Goal: Information Seeking & Learning: Check status

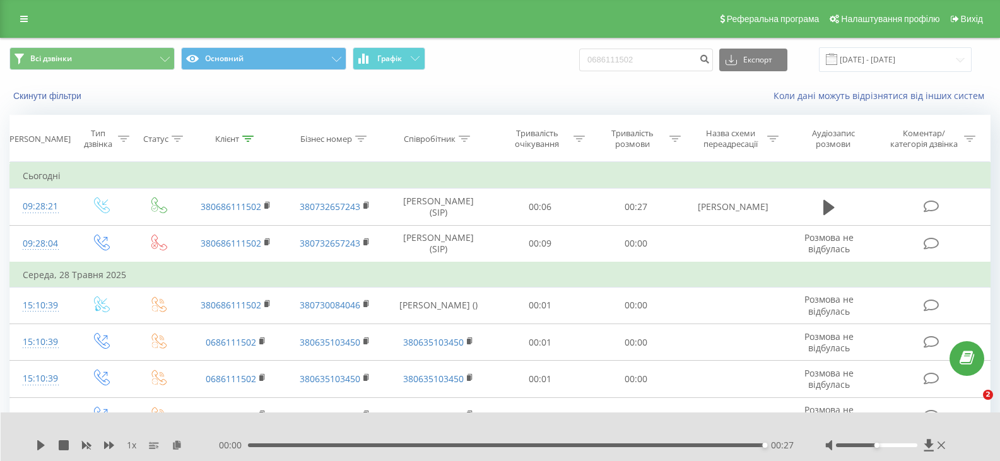
click at [585, 60] on div "Всі дзвінки Основний Графік 0686111502 Експорт .csv .xls .xlsx [DATE] - [DATE]" at bounding box center [499, 59] width 981 height 25
type input "0978998320"
click at [713, 59] on button "submit" at bounding box center [704, 60] width 17 height 23
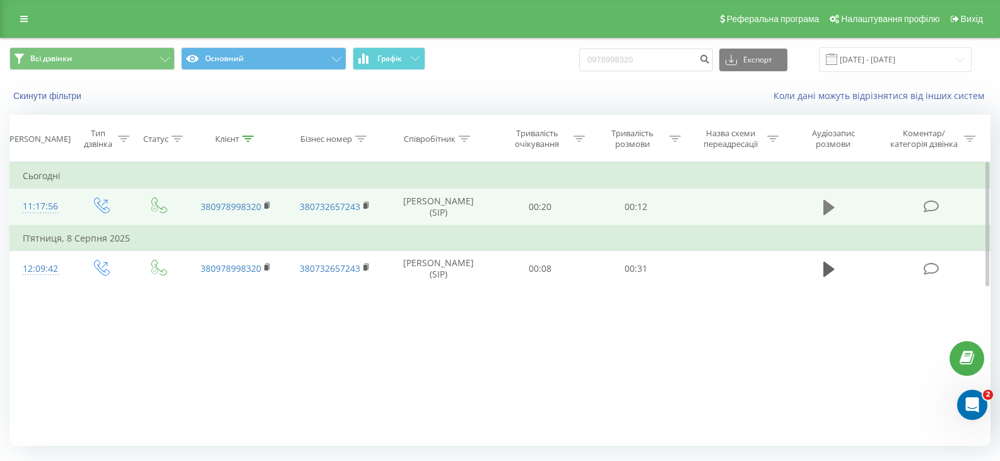
click at [828, 204] on icon at bounding box center [828, 207] width 11 height 15
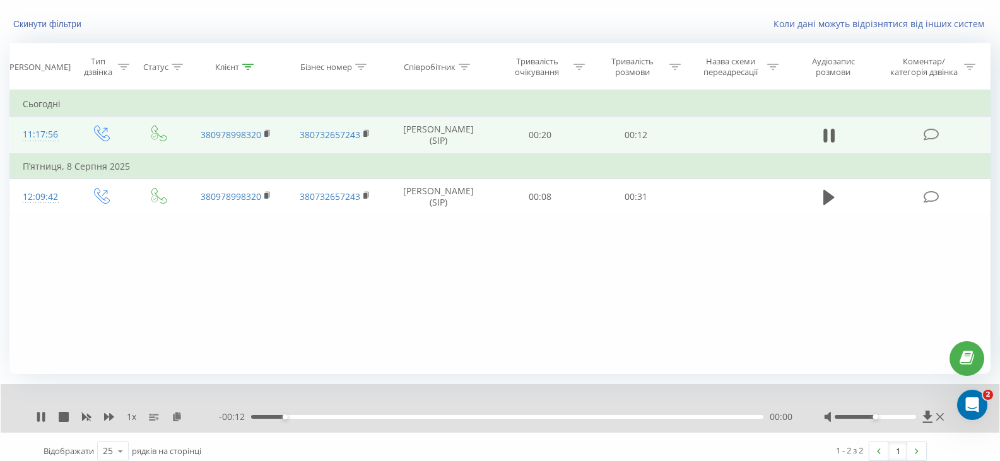
scroll to position [81, 0]
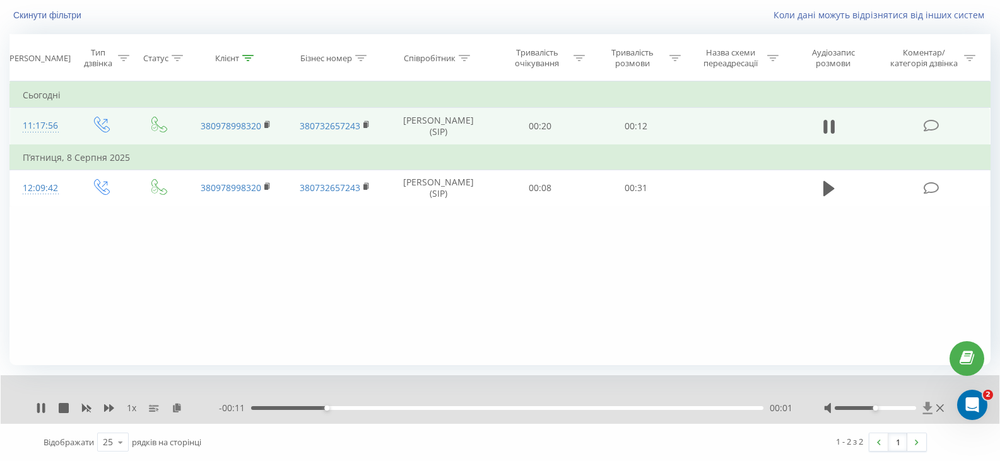
click at [929, 409] on icon at bounding box center [927, 408] width 9 height 12
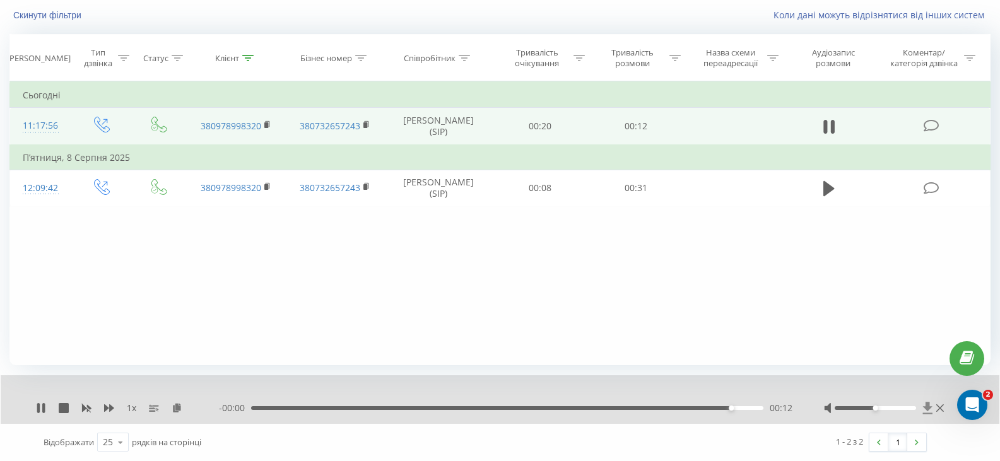
click at [930, 402] on icon at bounding box center [927, 408] width 11 height 13
click at [927, 409] on icon at bounding box center [927, 408] width 9 height 12
click at [928, 409] on icon at bounding box center [927, 408] width 9 height 12
click at [927, 405] on icon at bounding box center [927, 408] width 9 height 12
click at [928, 411] on icon at bounding box center [927, 408] width 11 height 13
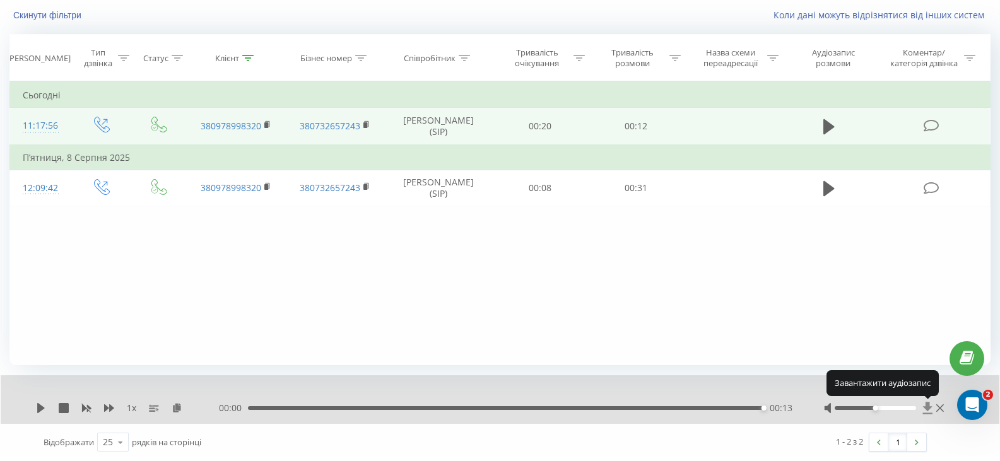
click at [928, 411] on icon at bounding box center [927, 408] width 11 height 13
click at [923, 412] on icon at bounding box center [927, 408] width 11 height 13
click at [925, 411] on icon at bounding box center [927, 408] width 11 height 13
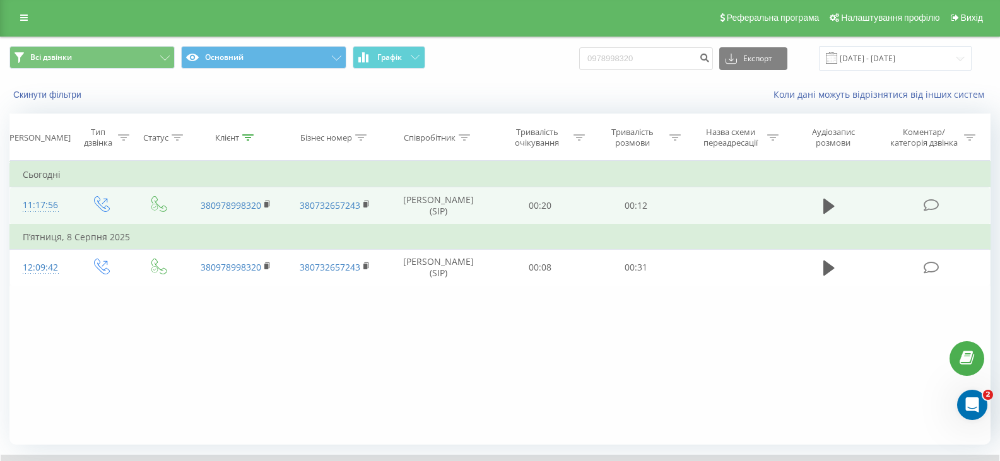
scroll to position [0, 0]
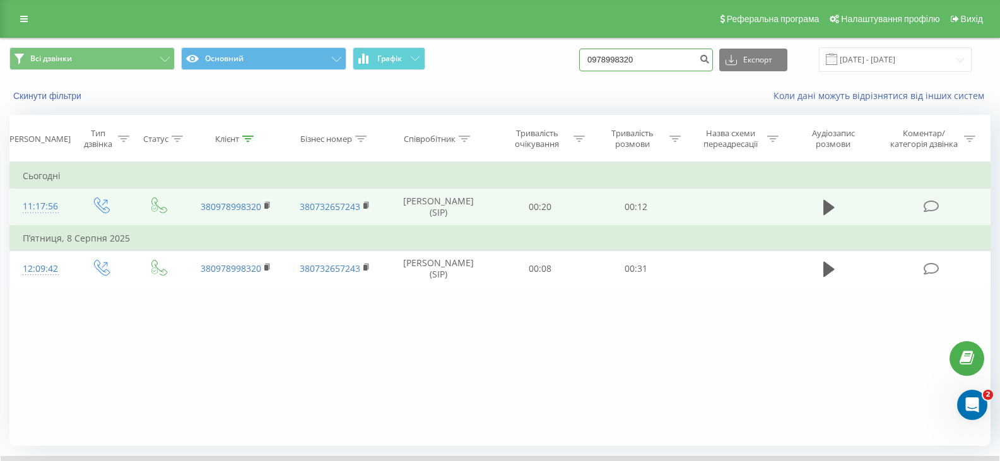
drag, startPoint x: 657, startPoint y: 59, endPoint x: 589, endPoint y: 57, distance: 68.1
click at [589, 57] on div "Всі дзвінки Основний Графік 0978998320 Експорт .csv .xls .xlsx 20.05.2025 - 20.…" at bounding box center [499, 59] width 981 height 25
paste input "90832319"
type input "0990832319"
click at [710, 58] on icon "submit" at bounding box center [704, 58] width 11 height 8
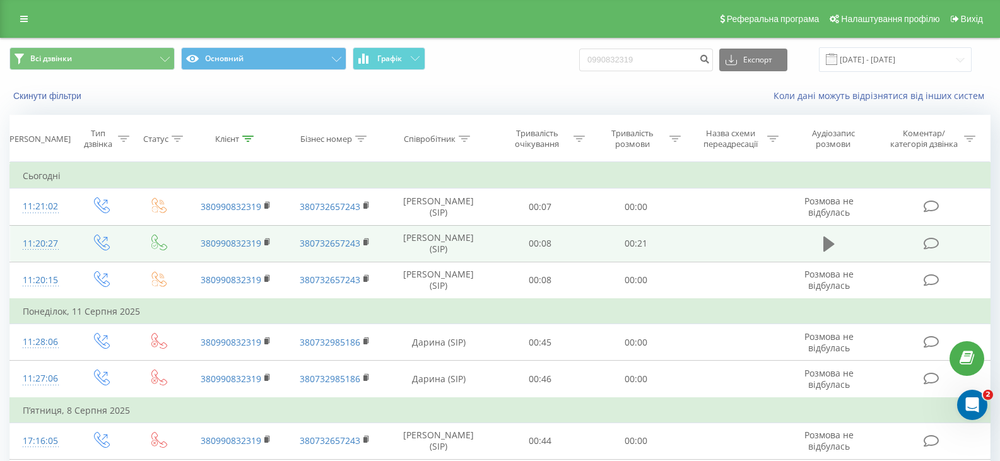
click at [828, 240] on icon at bounding box center [828, 244] width 11 height 15
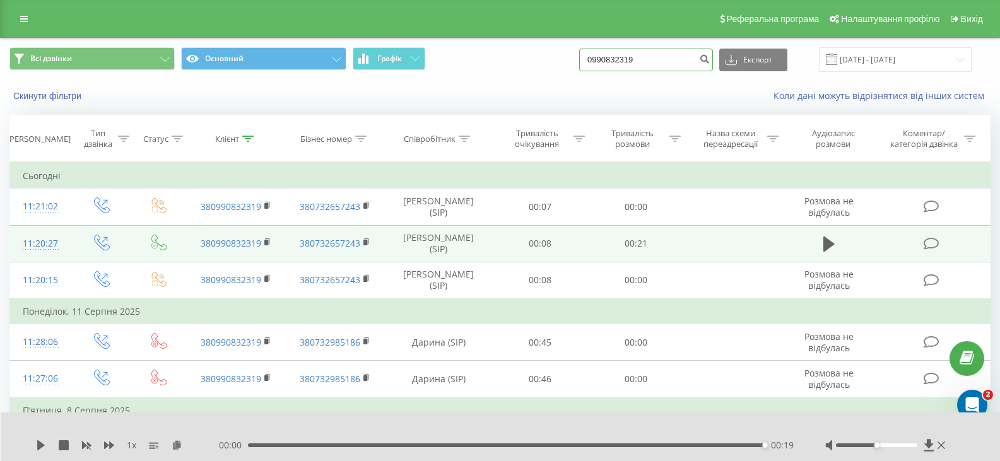
drag, startPoint x: 631, startPoint y: 62, endPoint x: 585, endPoint y: 61, distance: 46.1
click at [585, 61] on div "Всі дзвінки Основний Графік 0990832319 Експорт .csv .xls .xlsx 20.05.2025 - 20.…" at bounding box center [499, 59] width 981 height 25
paste input "639848411"
type input "0639848411"
click at [710, 61] on icon "submit" at bounding box center [704, 58] width 11 height 8
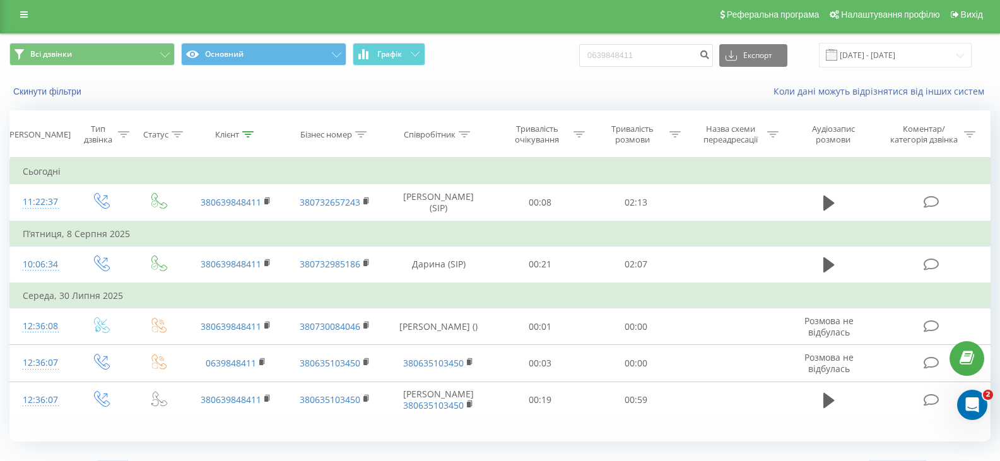
scroll to position [32, 0]
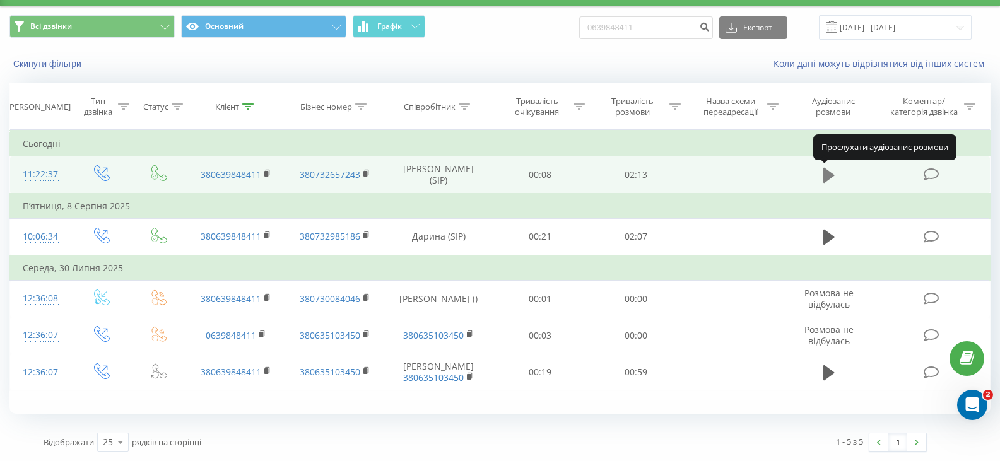
click at [830, 172] on icon at bounding box center [828, 176] width 11 height 18
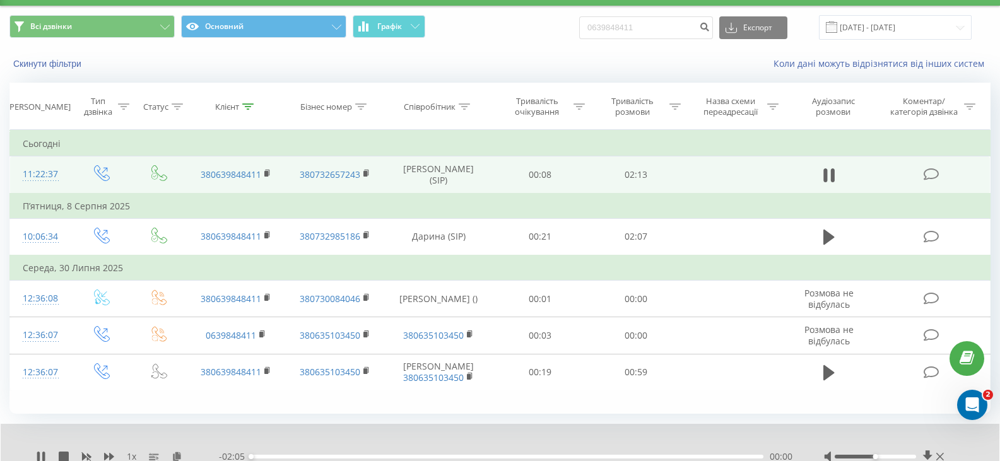
scroll to position [81, 0]
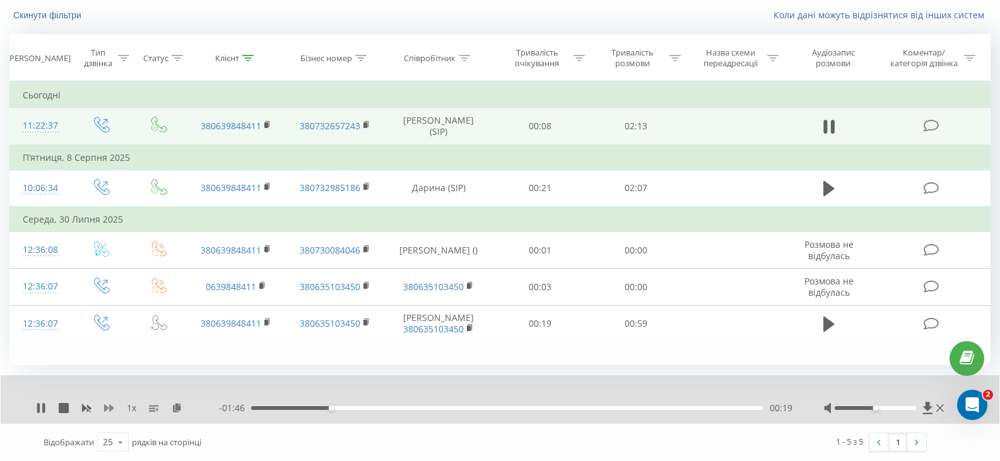
click at [108, 409] on icon at bounding box center [109, 408] width 10 height 10
click at [107, 414] on div "1.5 x" at bounding box center [127, 408] width 183 height 13
click at [107, 412] on icon at bounding box center [109, 408] width 10 height 10
click at [100, 407] on div "2 x" at bounding box center [127, 408] width 183 height 13
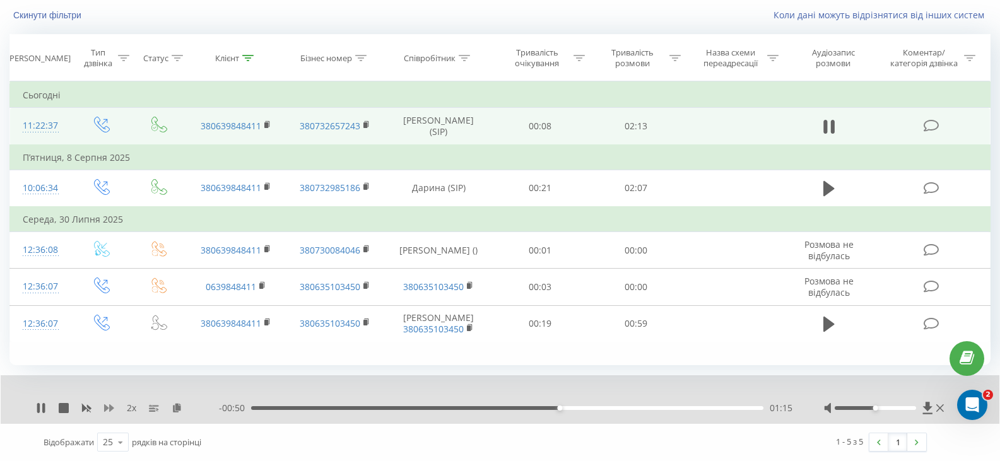
click at [108, 407] on icon at bounding box center [109, 408] width 10 height 8
click at [929, 407] on icon at bounding box center [927, 408] width 9 height 12
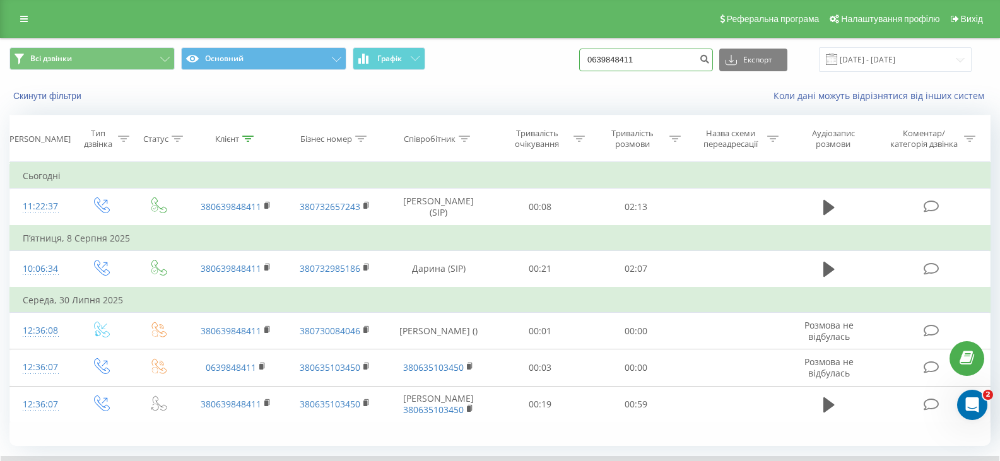
drag, startPoint x: 643, startPoint y: 62, endPoint x: 590, endPoint y: 56, distance: 52.8
click at [590, 56] on div "Всі дзвінки Основний Графік 0639848411 Експорт .csv .xls .xlsx 20.05.2025 - 20.…" at bounding box center [499, 59] width 981 height 25
paste input "984329032"
type input "0984329032"
click at [710, 61] on icon "submit" at bounding box center [704, 58] width 11 height 8
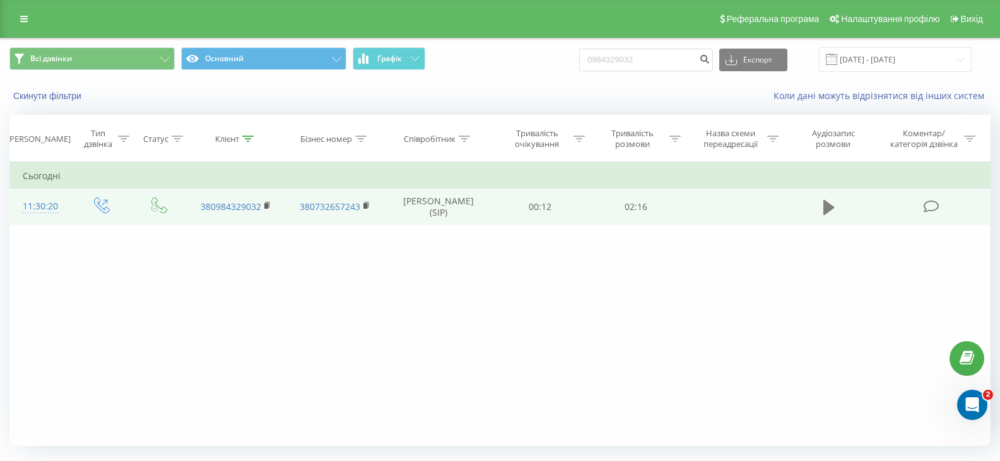
click at [836, 207] on button at bounding box center [828, 207] width 19 height 19
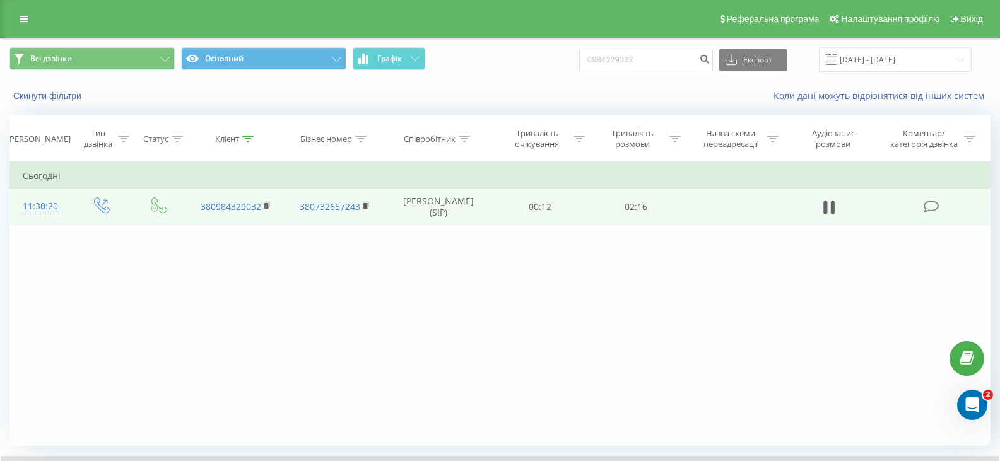
scroll to position [81, 0]
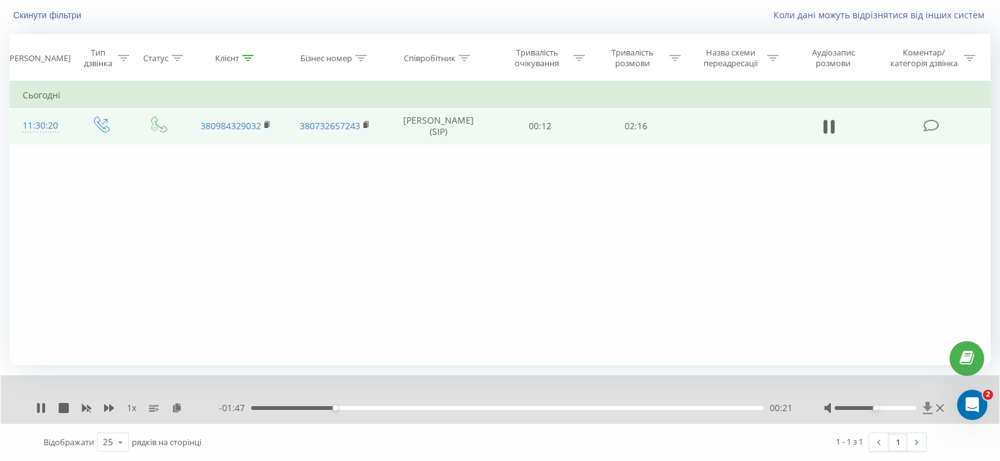
click at [928, 411] on icon at bounding box center [927, 408] width 11 height 13
click at [927, 408] on icon at bounding box center [927, 408] width 9 height 12
click at [111, 411] on icon at bounding box center [109, 408] width 10 height 8
click at [929, 407] on icon at bounding box center [927, 408] width 9 height 12
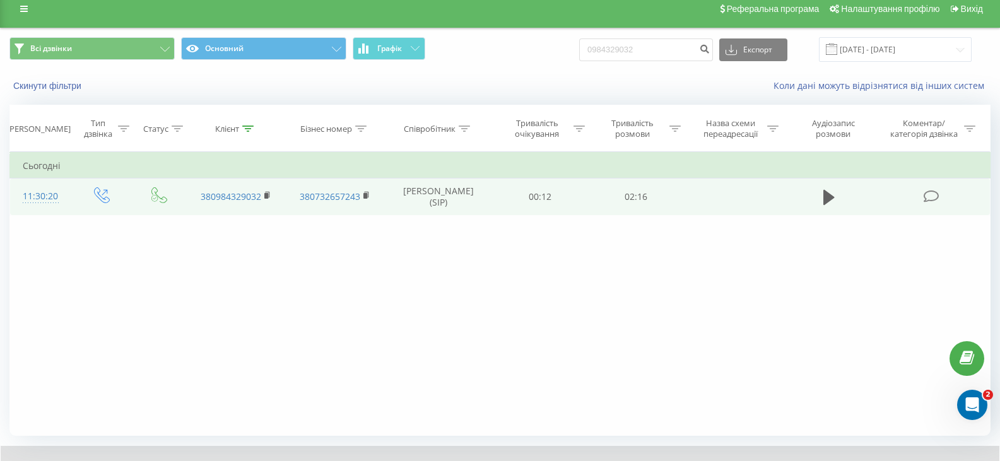
scroll to position [0, 0]
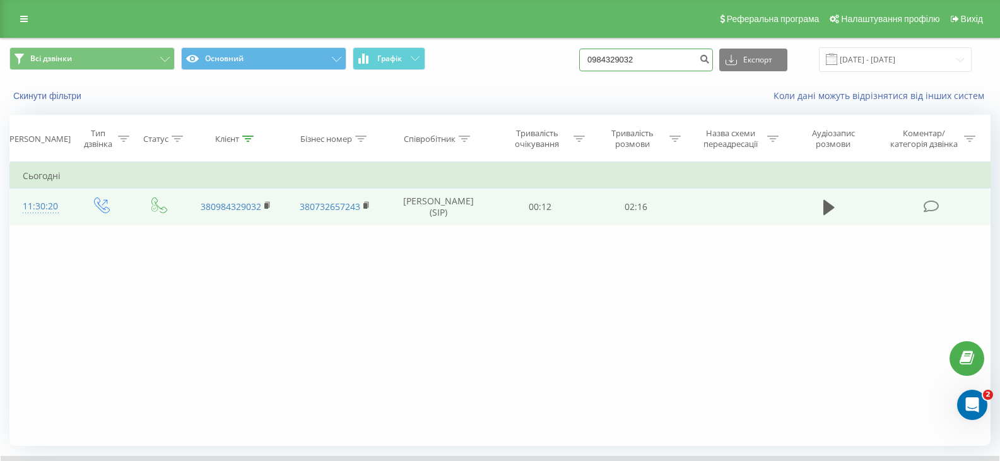
drag, startPoint x: 653, startPoint y: 61, endPoint x: 573, endPoint y: 61, distance: 80.7
click at [573, 61] on div "Всі дзвінки Основний Графік 0984329032 Експорт .csv .xls .xlsx 20.05.2025 - 20.…" at bounding box center [499, 59] width 981 height 25
paste input "7111437"
type input "0971114372"
click at [710, 61] on icon "submit" at bounding box center [704, 58] width 11 height 8
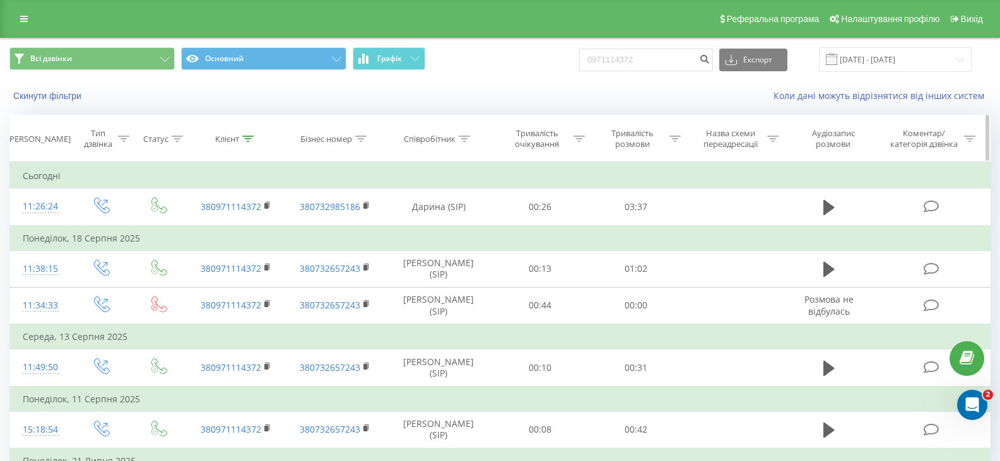
scroll to position [63, 0]
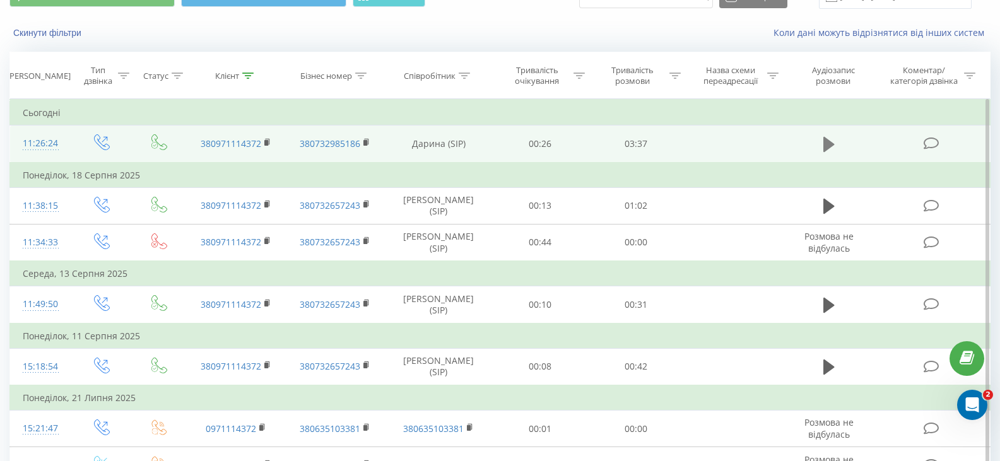
click at [828, 148] on icon at bounding box center [828, 144] width 11 height 15
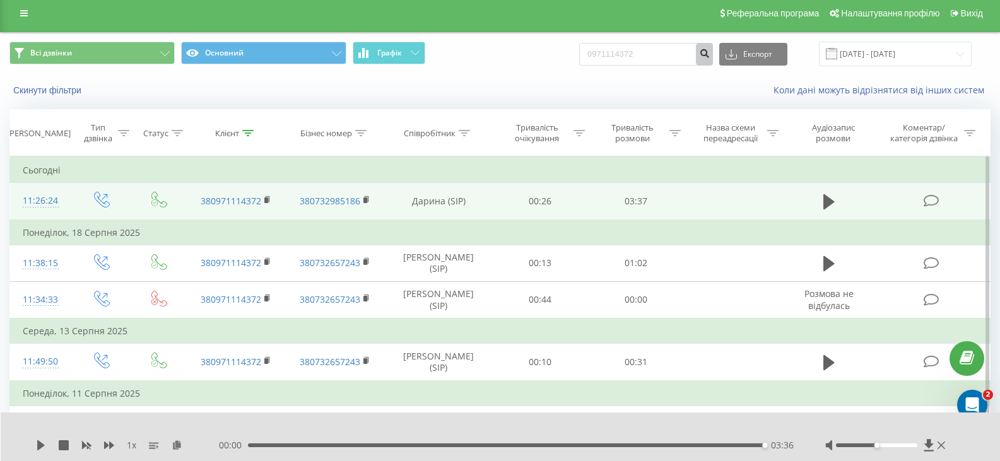
scroll to position [0, 0]
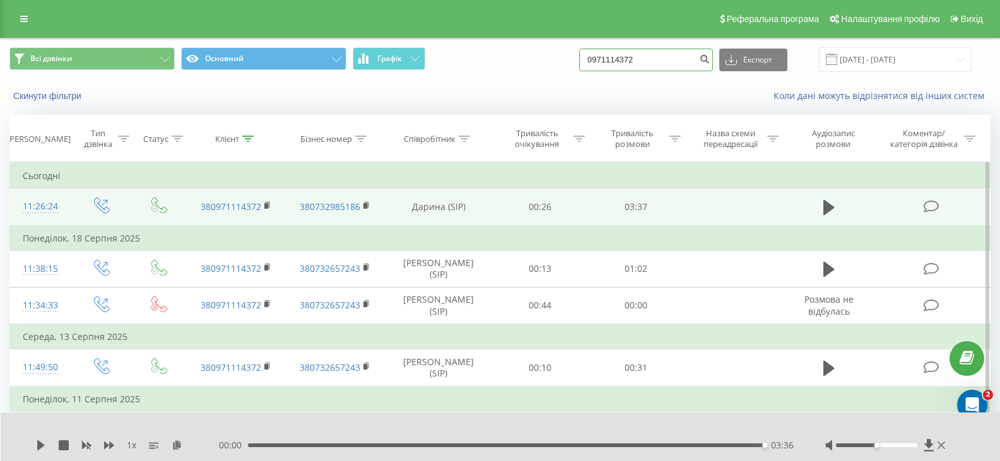
drag, startPoint x: 653, startPoint y: 59, endPoint x: 584, endPoint y: 58, distance: 68.8
click at [584, 58] on div "Всі дзвінки Основний Графік 0971114372 Експорт .csv .xls .xlsx 20.05.2025 - 20.…" at bounding box center [499, 59] width 981 height 25
paste input "5188950"
type input "0975188950"
click at [710, 59] on icon "submit" at bounding box center [704, 58] width 11 height 8
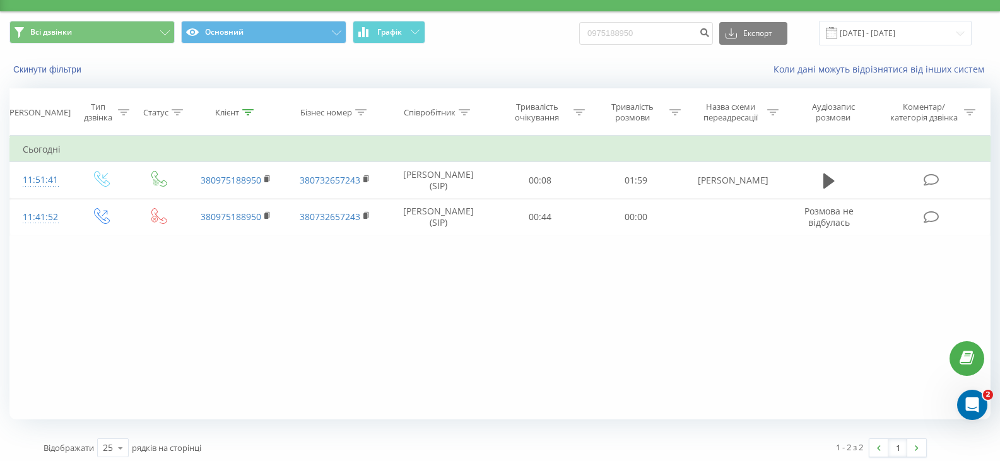
scroll to position [32, 0]
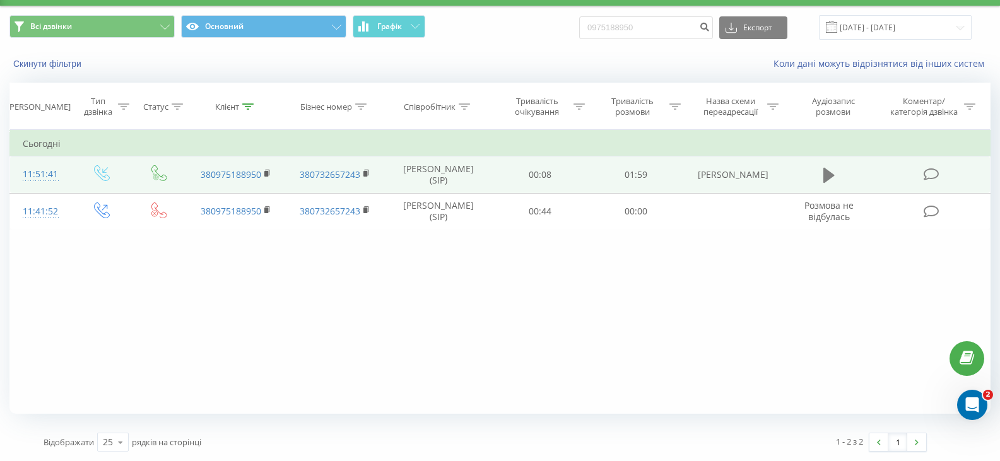
click at [828, 170] on icon at bounding box center [828, 175] width 11 height 15
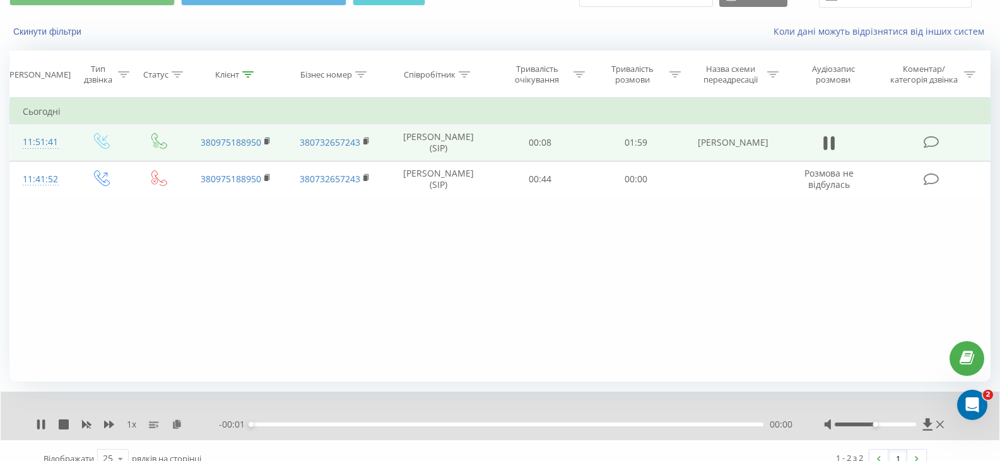
scroll to position [81, 0]
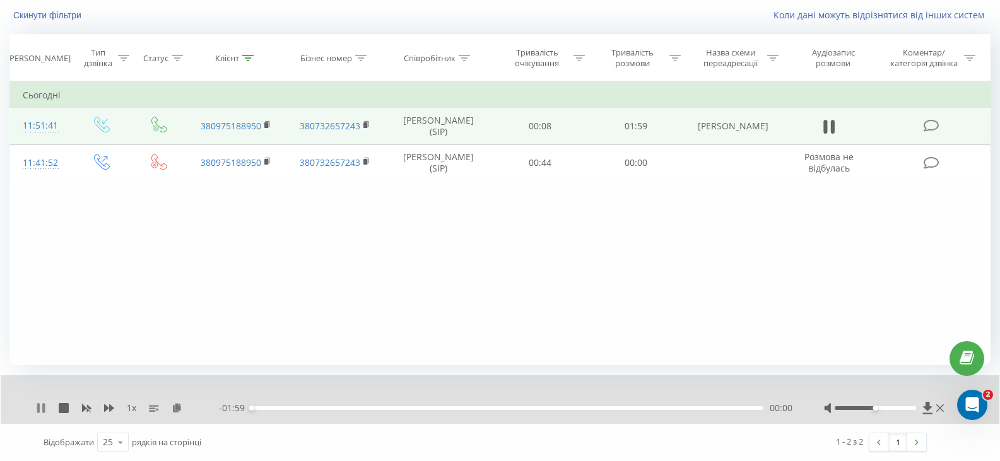
click at [40, 412] on icon at bounding box center [38, 408] width 3 height 10
click at [39, 406] on icon at bounding box center [41, 408] width 8 height 10
click at [924, 404] on icon at bounding box center [927, 408] width 11 height 13
click at [108, 403] on icon at bounding box center [109, 408] width 10 height 10
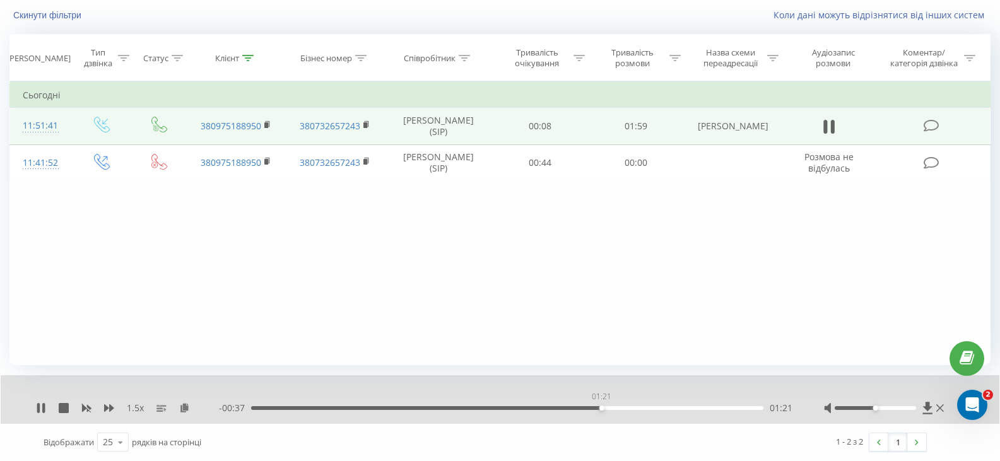
drag, startPoint x: 382, startPoint y: 407, endPoint x: 601, endPoint y: 406, distance: 219.5
click at [601, 406] on div "01:21" at bounding box center [507, 408] width 512 height 4
drag, startPoint x: 631, startPoint y: 408, endPoint x: 710, endPoint y: 407, distance: 79.5
click at [710, 407] on div "01:47" at bounding box center [507, 408] width 512 height 4
click at [41, 407] on icon at bounding box center [41, 408] width 8 height 10
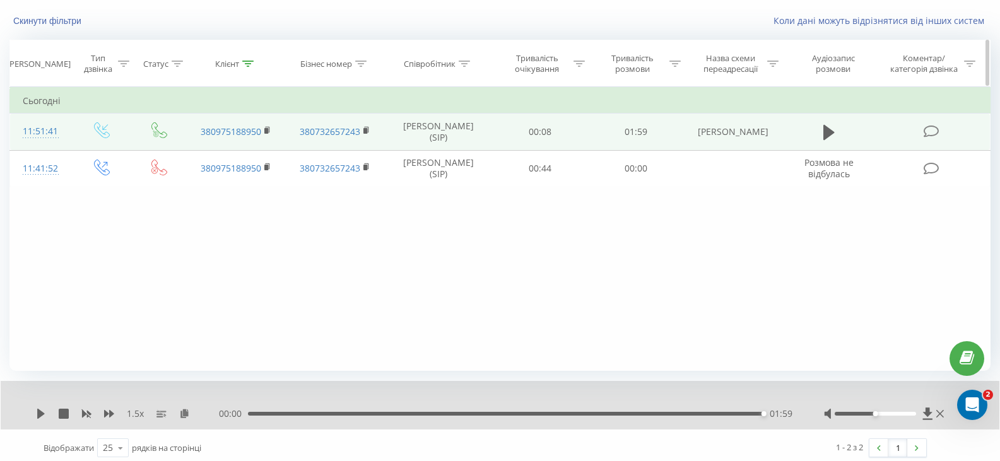
scroll to position [0, 0]
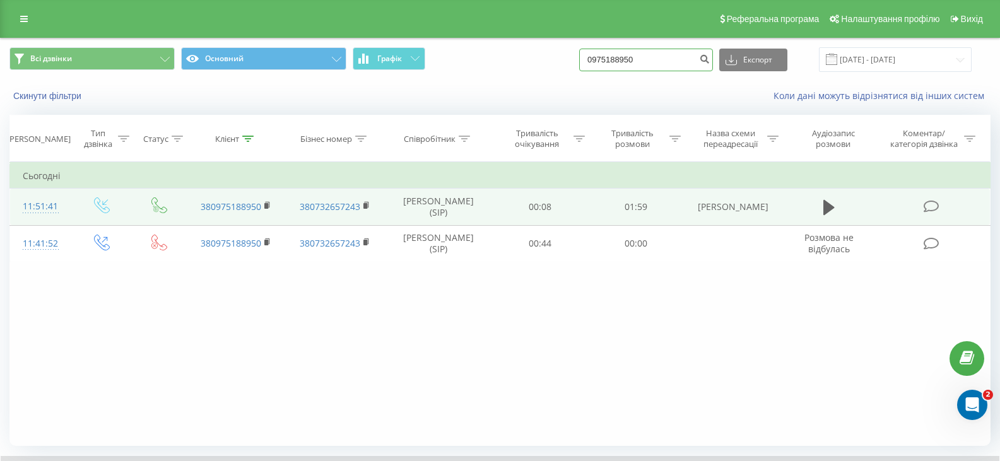
click at [588, 59] on div "Всі дзвінки Основний Графік 0975188950 Експорт .csv .xls .xlsx 20.05.2025 - 20.…" at bounding box center [499, 59] width 981 height 25
paste input "687251501"
type input "0687251501"
click at [710, 60] on icon "submit" at bounding box center [704, 58] width 11 height 8
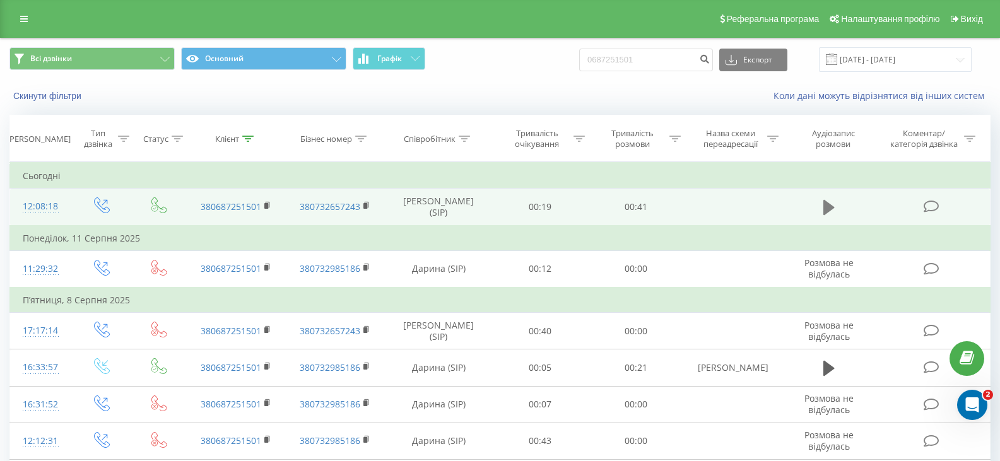
click at [834, 214] on icon at bounding box center [828, 208] width 11 height 18
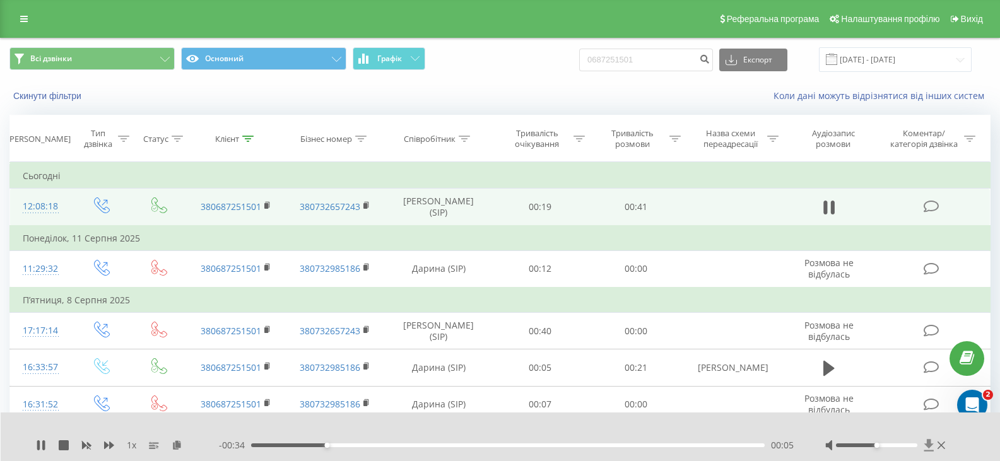
click at [925, 442] on icon at bounding box center [928, 445] width 11 height 13
click at [930, 447] on icon at bounding box center [928, 445] width 9 height 12
drag, startPoint x: 879, startPoint y: 444, endPoint x: 930, endPoint y: 443, distance: 51.7
click at [930, 443] on div at bounding box center [886, 445] width 123 height 13
click at [928, 443] on icon at bounding box center [928, 445] width 9 height 12
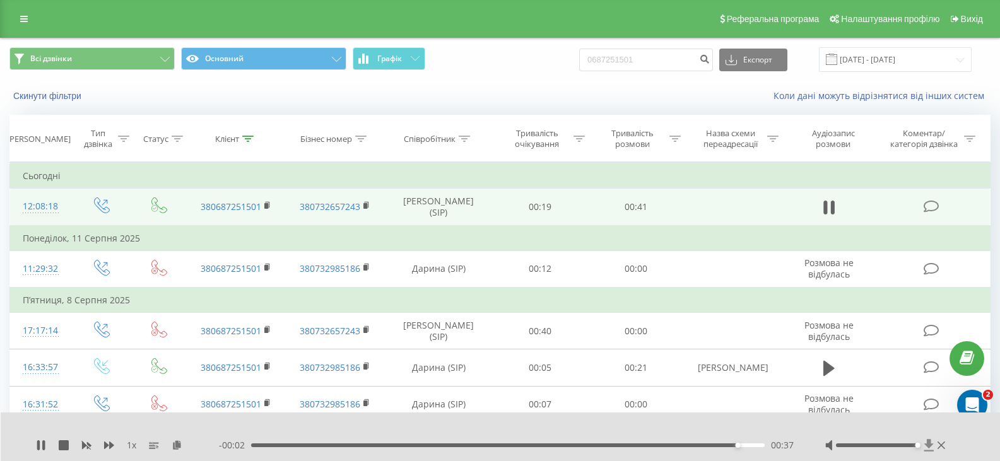
click at [927, 443] on icon at bounding box center [928, 445] width 11 height 13
click at [931, 446] on icon at bounding box center [928, 445] width 9 height 12
click at [929, 442] on icon at bounding box center [928, 445] width 9 height 12
click at [928, 442] on icon at bounding box center [928, 445] width 9 height 12
drag, startPoint x: 662, startPoint y: 52, endPoint x: 595, endPoint y: 52, distance: 67.5
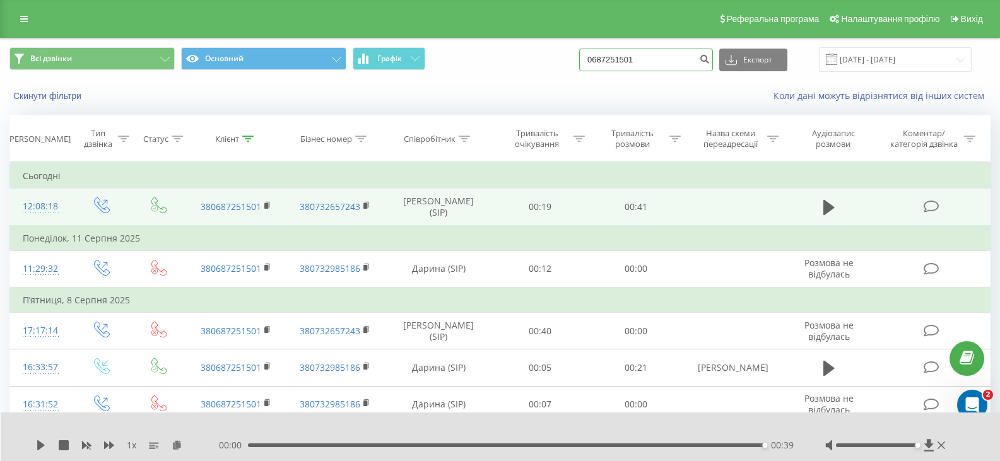
click at [595, 52] on input "0687251501" at bounding box center [646, 60] width 134 height 23
paste input "961091463"
type input "0961091463"
click at [710, 57] on icon "submit" at bounding box center [704, 58] width 11 height 8
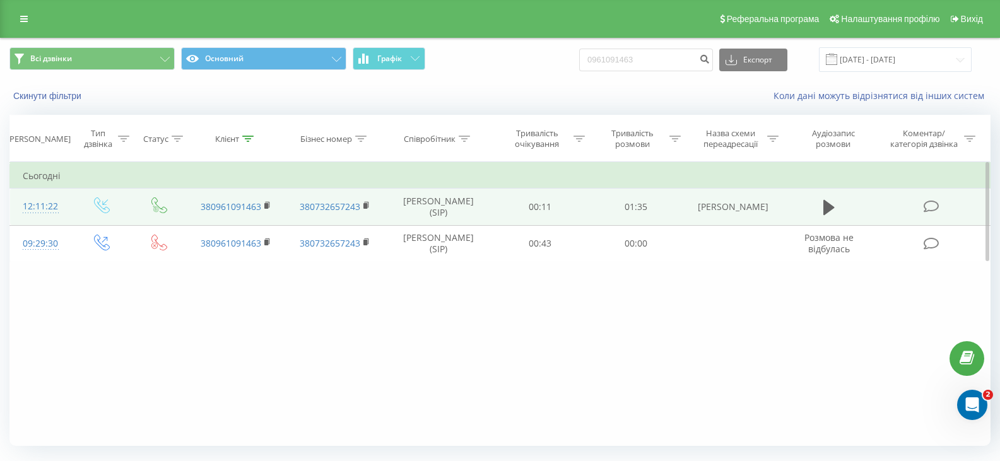
click at [809, 207] on td at bounding box center [829, 207] width 92 height 37
drag, startPoint x: 816, startPoint y: 208, endPoint x: 833, endPoint y: 210, distance: 16.6
click at [819, 208] on td at bounding box center [829, 207] width 92 height 37
click at [833, 210] on icon at bounding box center [828, 208] width 11 height 18
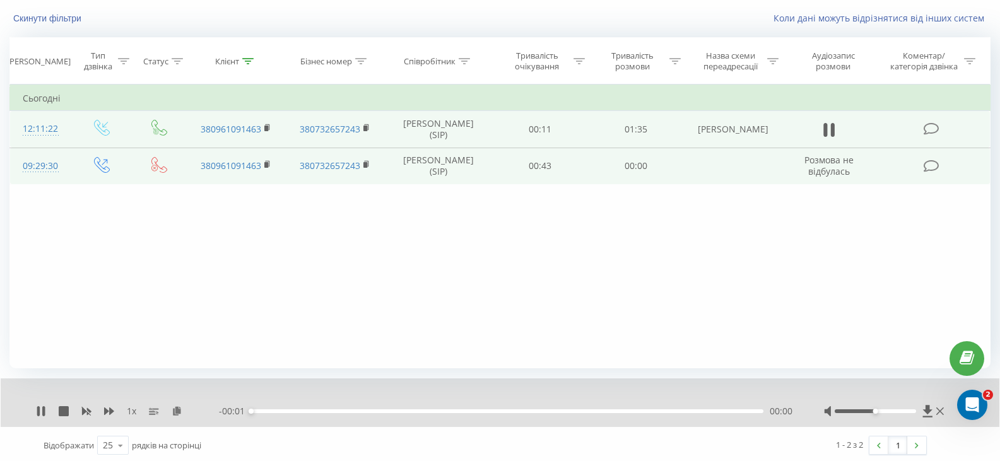
scroll to position [81, 0]
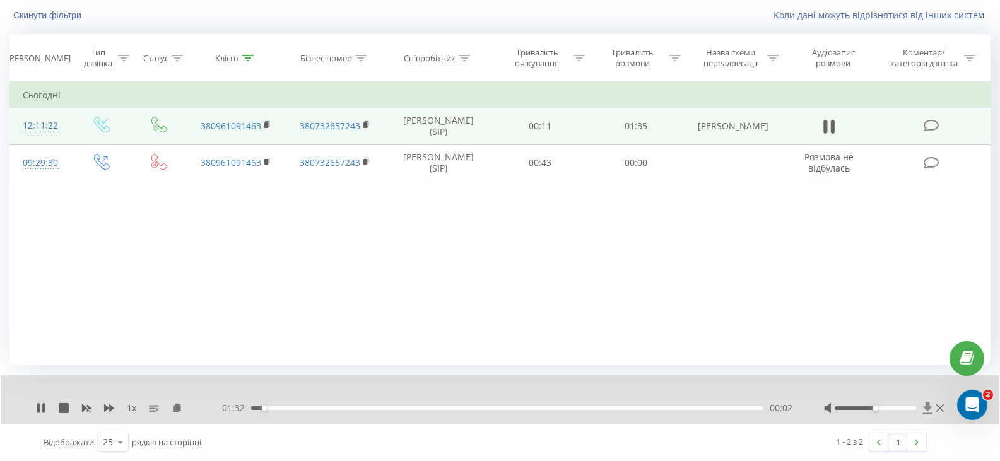
click at [927, 407] on icon at bounding box center [927, 408] width 9 height 12
click at [112, 406] on icon at bounding box center [109, 408] width 10 height 10
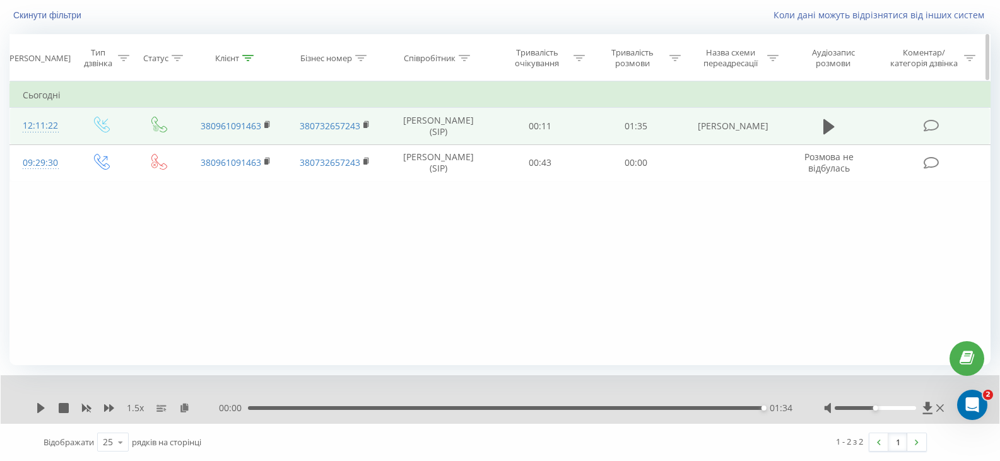
scroll to position [0, 0]
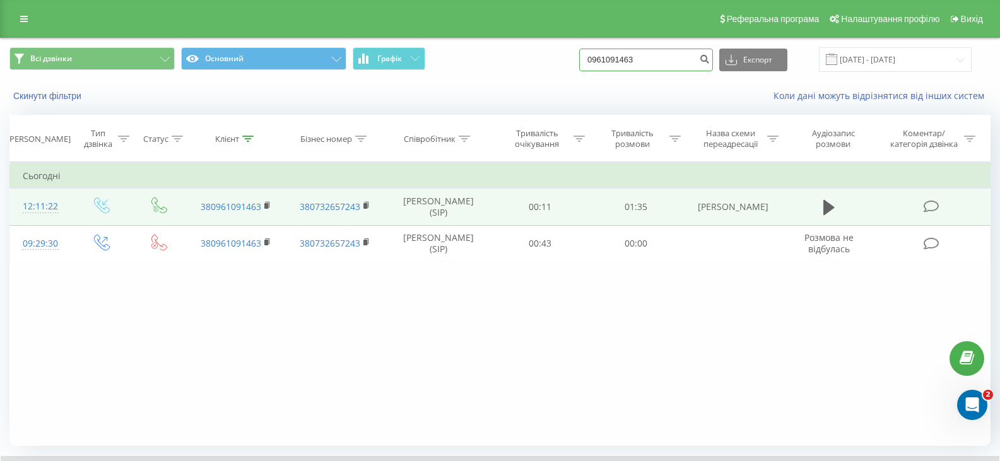
drag, startPoint x: 636, startPoint y: 62, endPoint x: 612, endPoint y: 62, distance: 23.3
click at [612, 62] on input "0961091463" at bounding box center [646, 60] width 134 height 23
click at [642, 57] on input "0961091463" at bounding box center [646, 60] width 134 height 23
drag, startPoint x: 648, startPoint y: 59, endPoint x: 597, endPoint y: 60, distance: 51.7
click at [597, 60] on input "0961091463" at bounding box center [646, 60] width 134 height 23
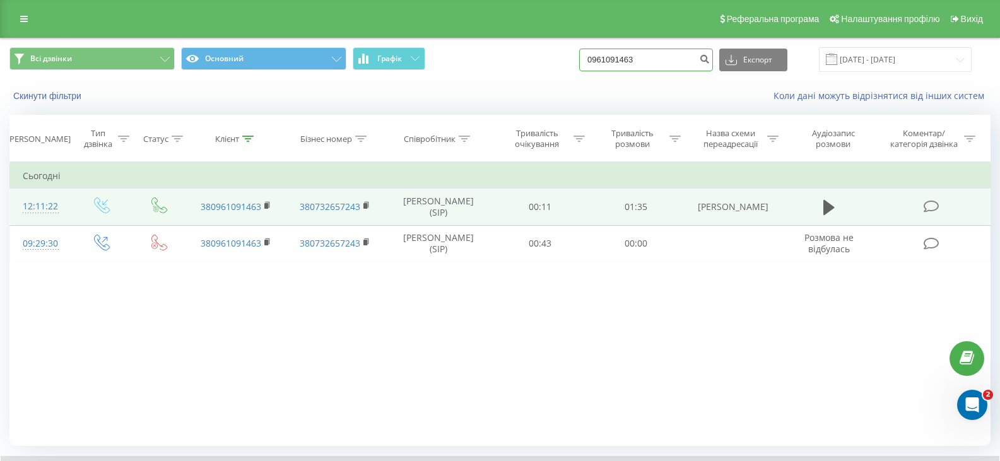
paste input "677464860"
type input "0677464860"
click at [710, 61] on icon "submit" at bounding box center [704, 58] width 11 height 8
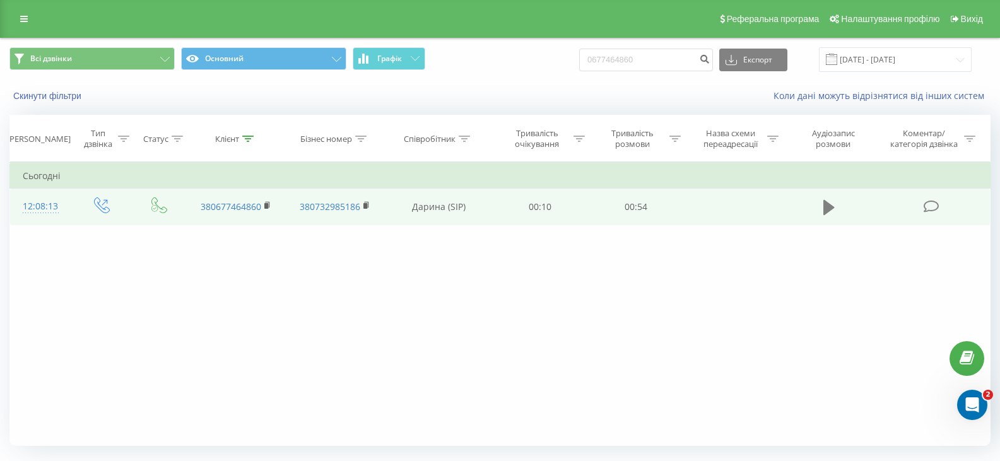
click at [831, 201] on icon at bounding box center [828, 208] width 11 height 18
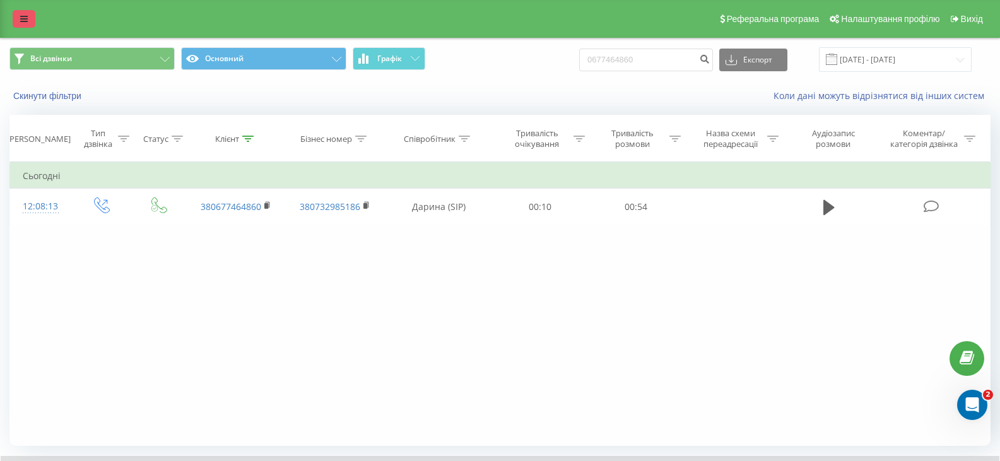
click at [14, 13] on link at bounding box center [24, 19] width 23 height 18
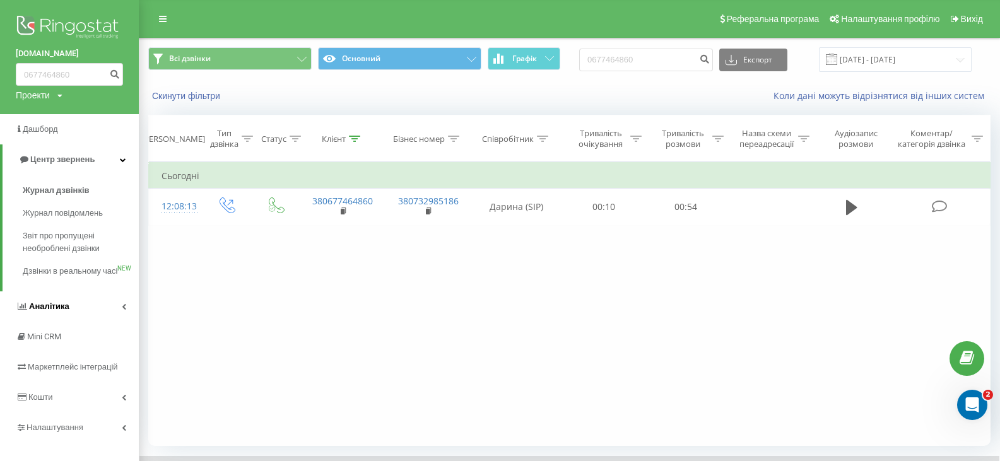
click at [52, 313] on span "Аналiтика" at bounding box center [43, 306] width 54 height 13
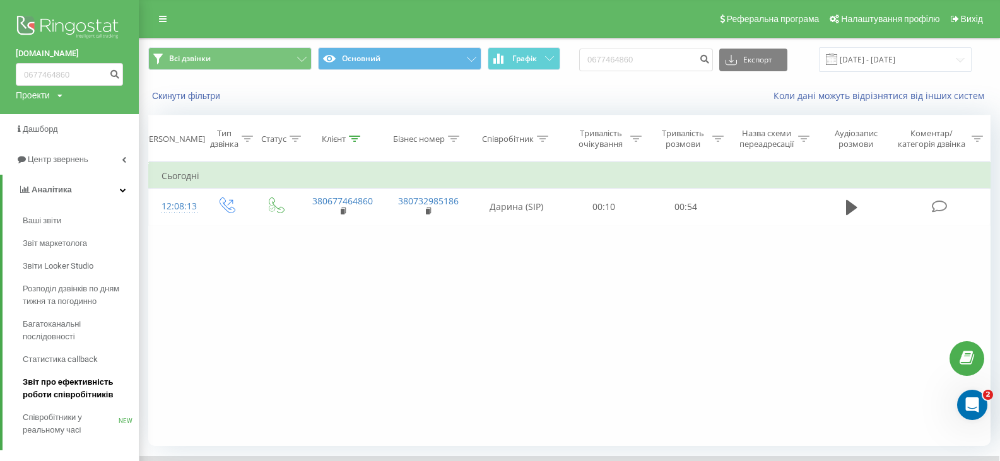
click at [90, 378] on span "Звіт про ефективність роботи співробітників" at bounding box center [78, 388] width 110 height 25
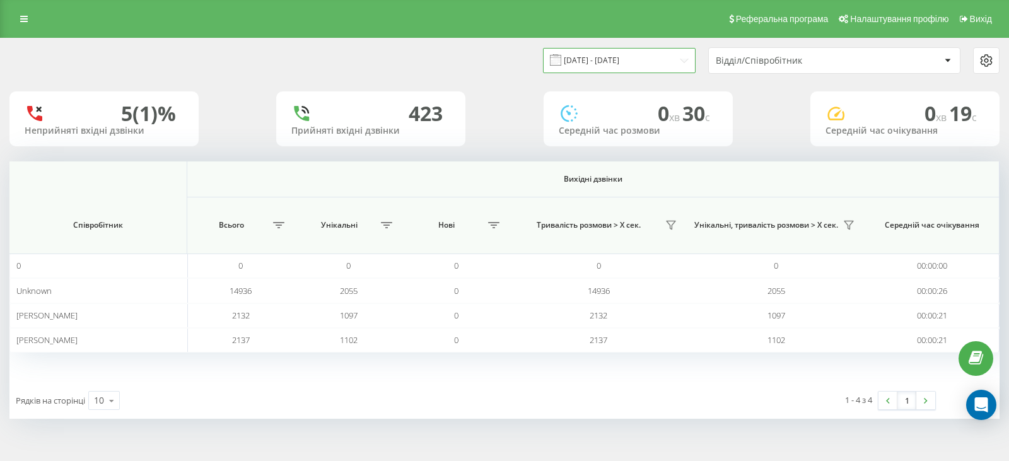
click at [597, 62] on input "[DATE] - [DATE]" at bounding box center [619, 60] width 153 height 25
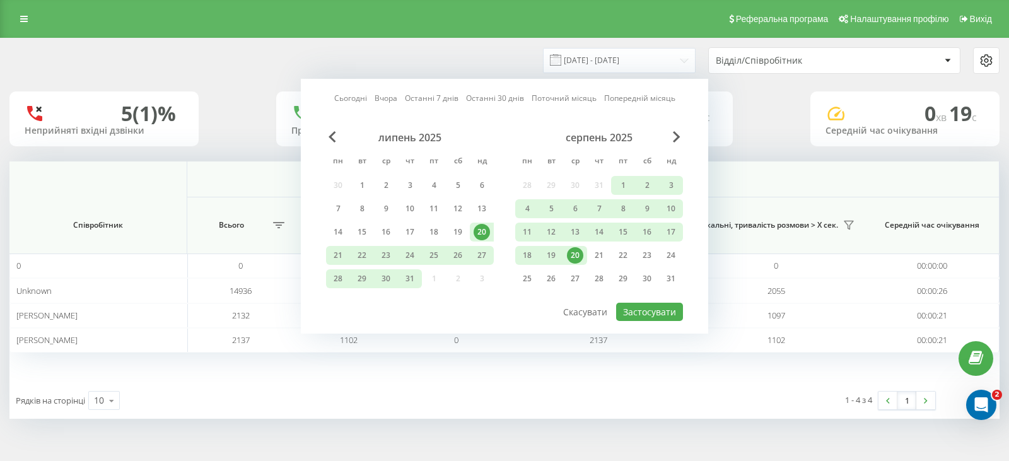
click at [576, 256] on div "20" at bounding box center [575, 255] width 16 height 16
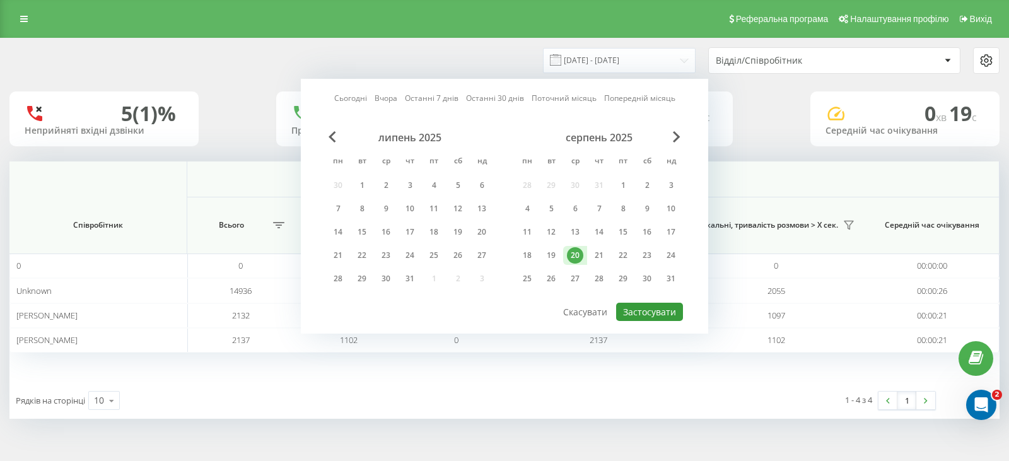
click at [657, 307] on button "Застосувати" at bounding box center [649, 312] width 67 height 18
type input "20.08.2025 - 20.08.2025"
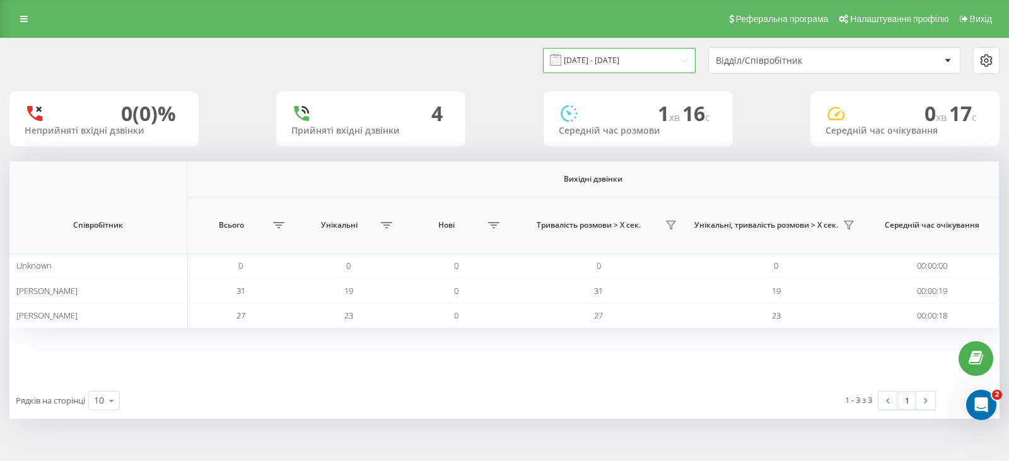
click at [639, 59] on input "20.08.2025 - 20.08.2025" at bounding box center [619, 60] width 153 height 25
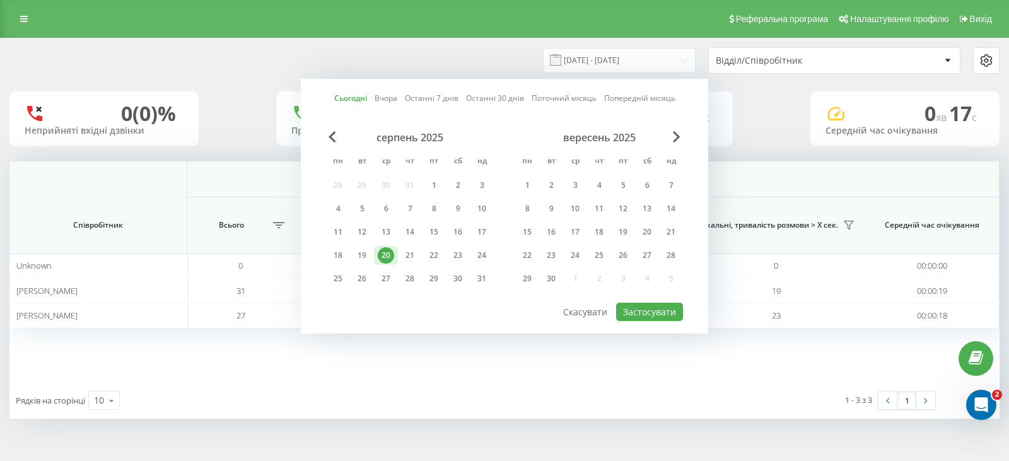
click at [749, 131] on div "0 (0)% Неприйняті вхідні дзвінки 4 Прийняті вхідні дзвінки 1 хв 16 c Середній ч…" at bounding box center [504, 118] width 990 height 55
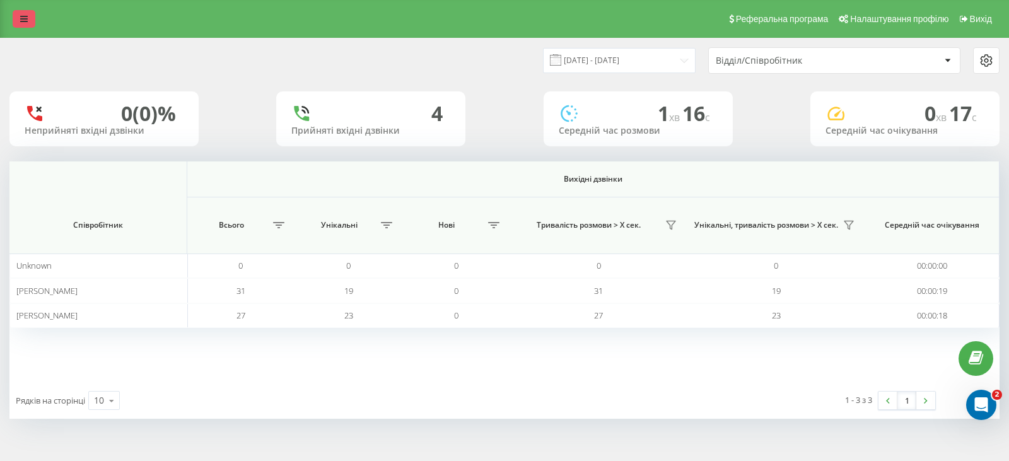
drag, startPoint x: 21, startPoint y: 17, endPoint x: 33, endPoint y: 21, distance: 12.6
click at [21, 17] on icon at bounding box center [24, 19] width 8 height 9
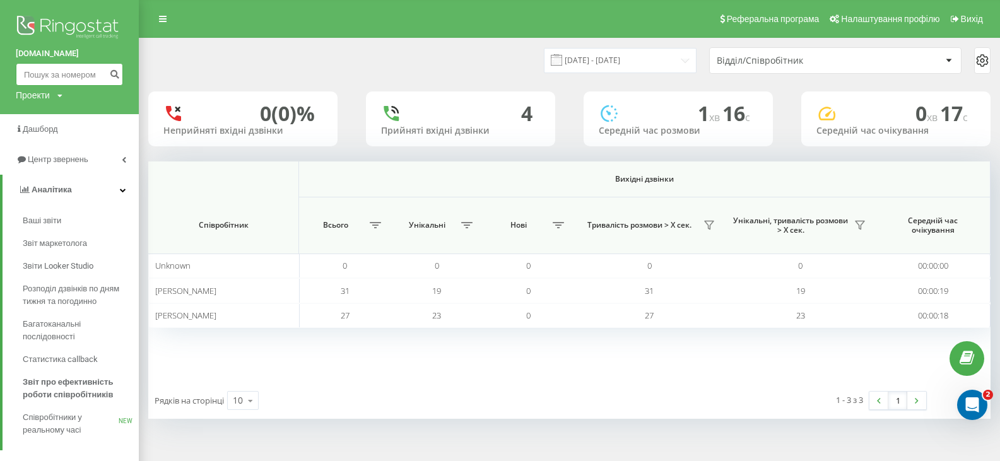
paste input "0677464860"
type input "0677464860"
click at [111, 76] on icon "submit" at bounding box center [114, 73] width 11 height 8
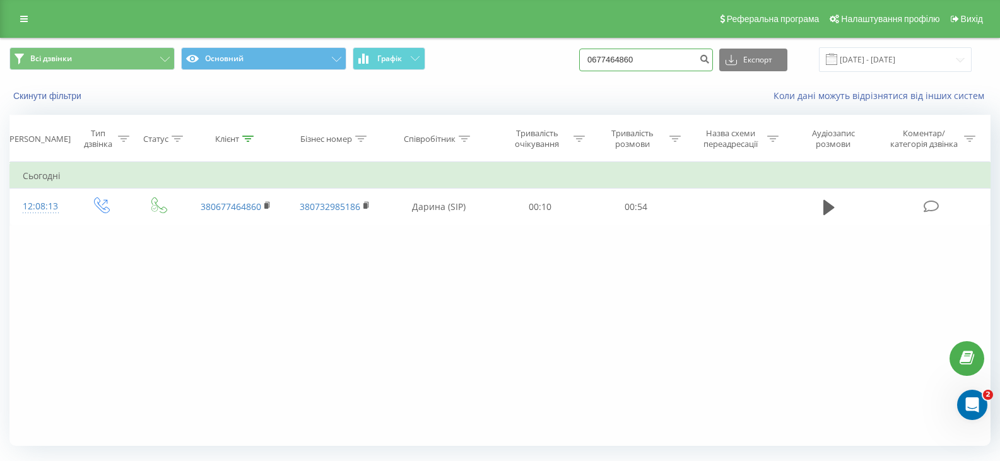
drag, startPoint x: 655, startPoint y: 59, endPoint x: 590, endPoint y: 59, distance: 65.6
click at [590, 59] on div "Всі дзвінки Основний Графік 0677464860 Експорт .csv .xls .xlsx [DATE] - [DATE]" at bounding box center [499, 59] width 981 height 25
paste input "88235145"
type input "0688235145"
click at [710, 61] on icon "submit" at bounding box center [704, 58] width 11 height 8
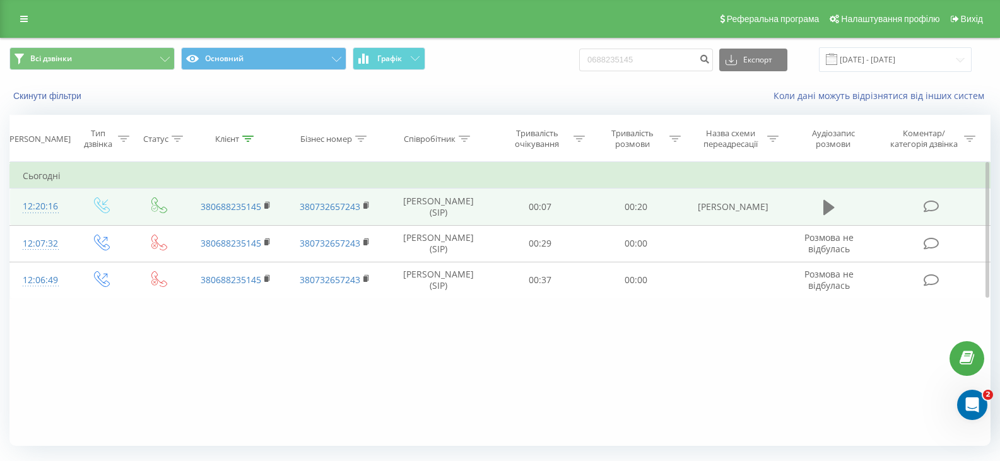
click at [833, 208] on icon at bounding box center [828, 207] width 11 height 15
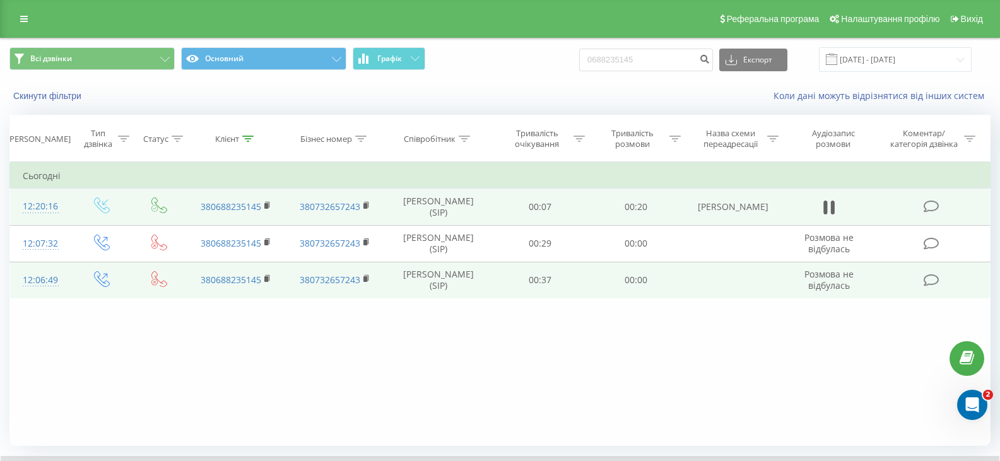
scroll to position [63, 0]
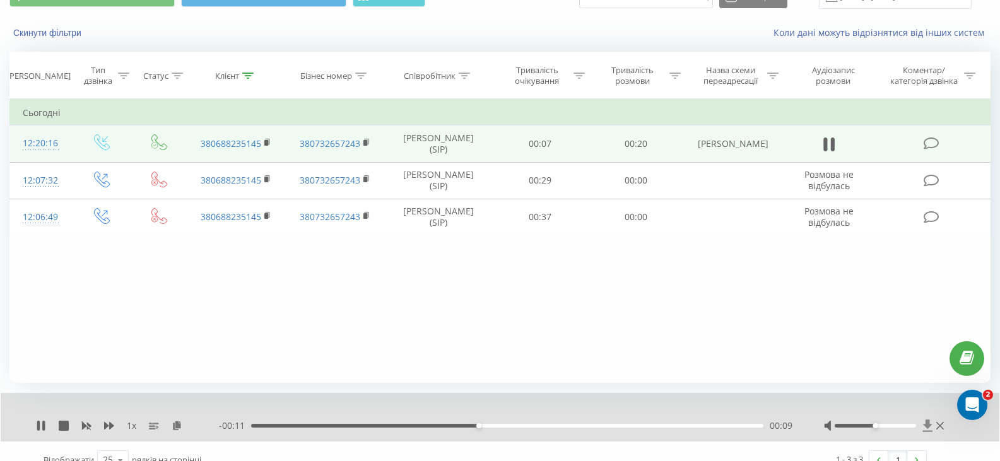
click at [927, 425] on icon at bounding box center [927, 425] width 9 height 12
click at [929, 425] on icon at bounding box center [927, 425] width 9 height 12
click at [927, 426] on icon at bounding box center [927, 425] width 9 height 12
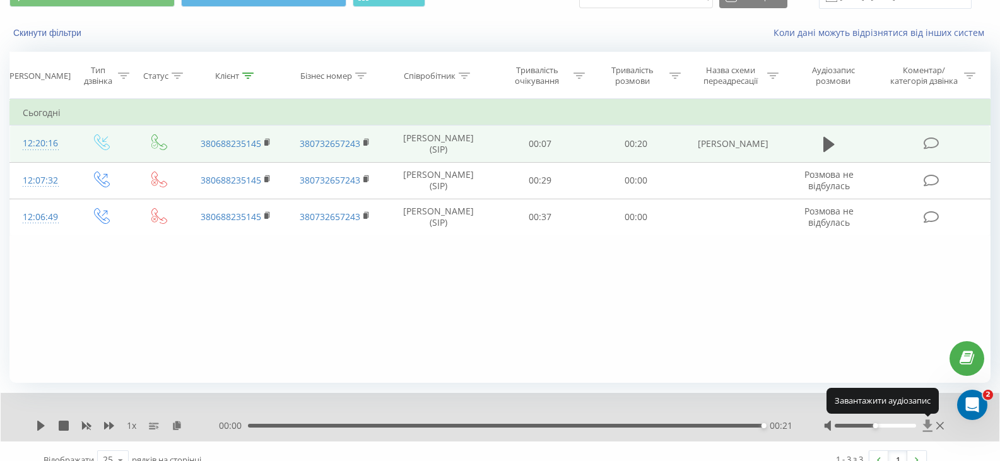
click at [927, 426] on icon at bounding box center [927, 425] width 9 height 12
click at [932, 429] on icon at bounding box center [927, 425] width 11 height 13
click at [926, 426] on icon at bounding box center [927, 425] width 9 height 12
click at [927, 426] on icon at bounding box center [927, 425] width 9 height 12
click at [932, 427] on icon at bounding box center [927, 425] width 11 height 13
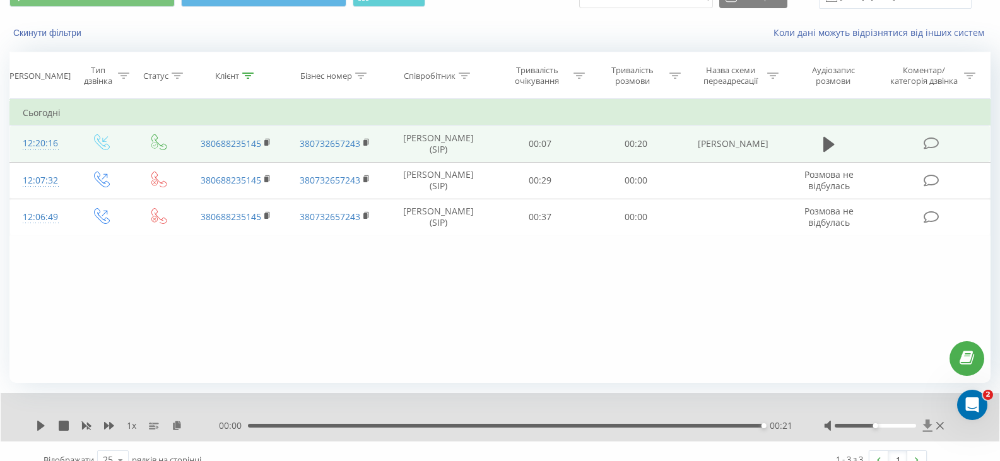
click at [929, 419] on icon at bounding box center [927, 425] width 11 height 13
click at [928, 425] on icon at bounding box center [927, 425] width 9 height 12
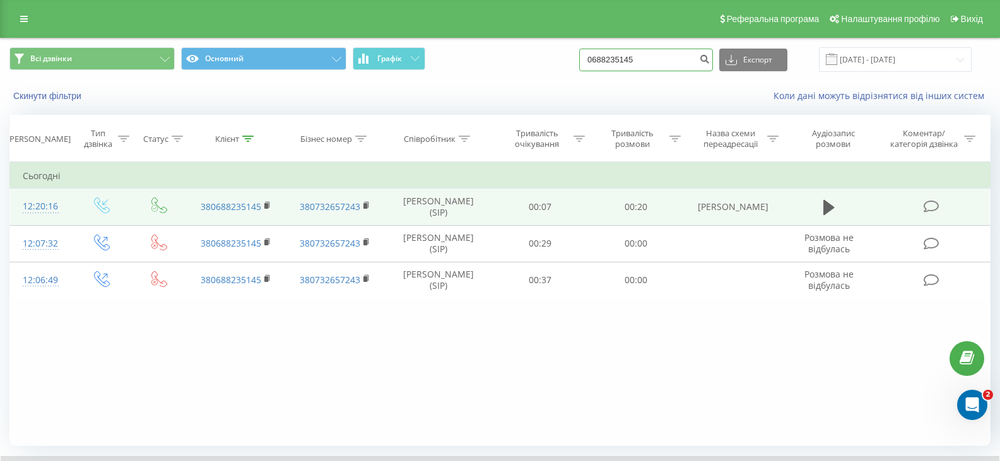
drag, startPoint x: 655, startPoint y: 62, endPoint x: 600, endPoint y: 60, distance: 55.6
click at [600, 60] on input "0688235145" at bounding box center [646, 60] width 134 height 23
paste input "980369950"
type input "0980369950"
click at [710, 56] on icon "submit" at bounding box center [704, 58] width 11 height 8
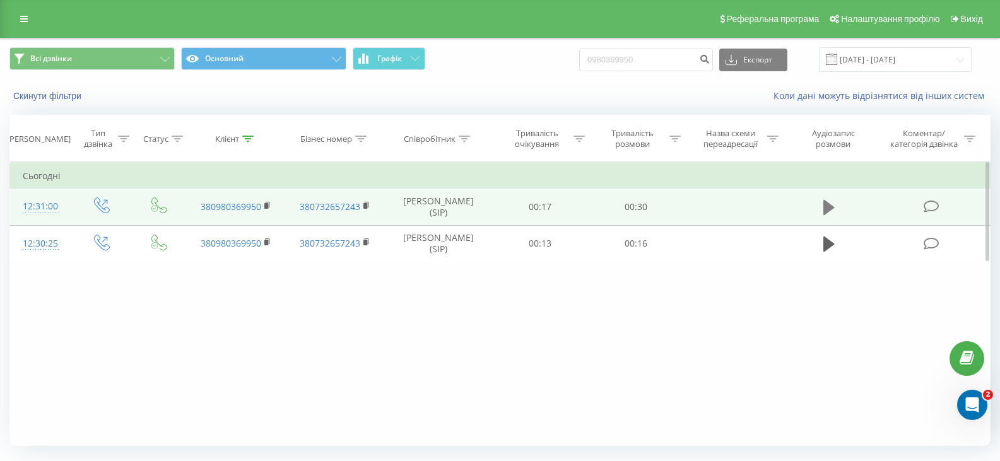
click at [822, 203] on button at bounding box center [828, 207] width 19 height 19
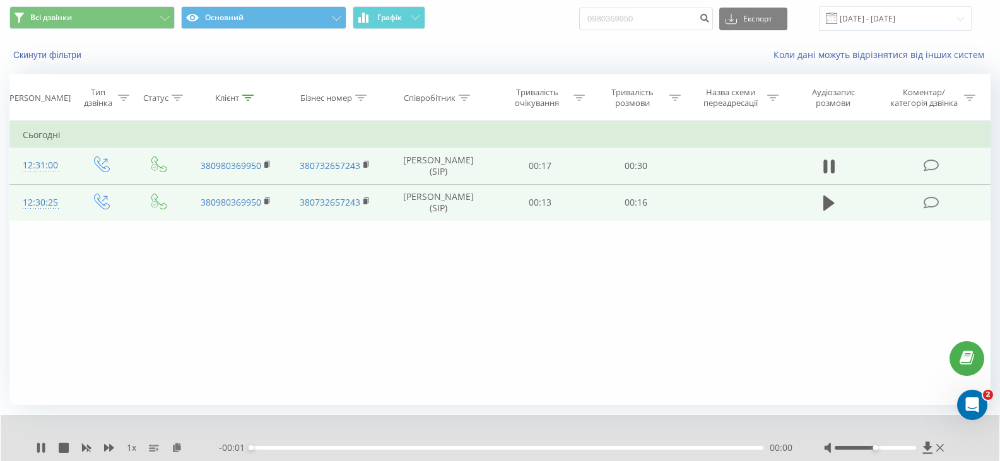
scroll to position [81, 0]
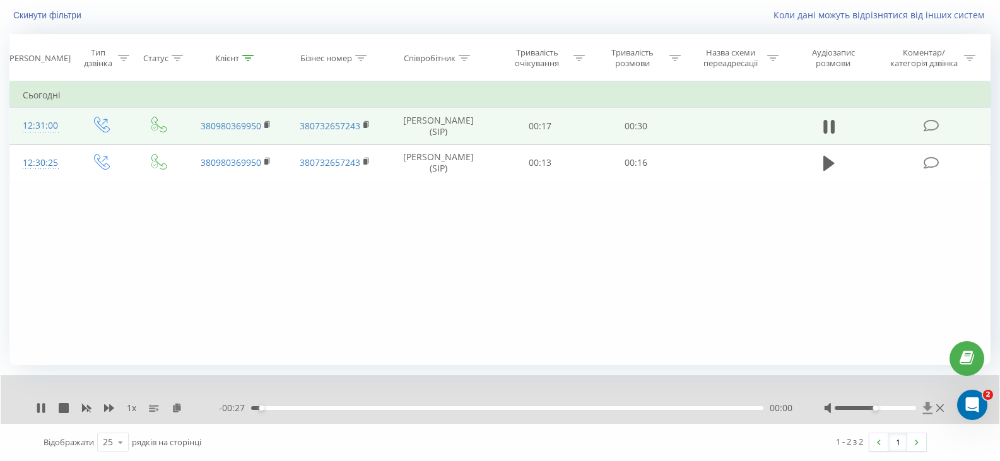
click at [928, 410] on icon at bounding box center [927, 408] width 9 height 12
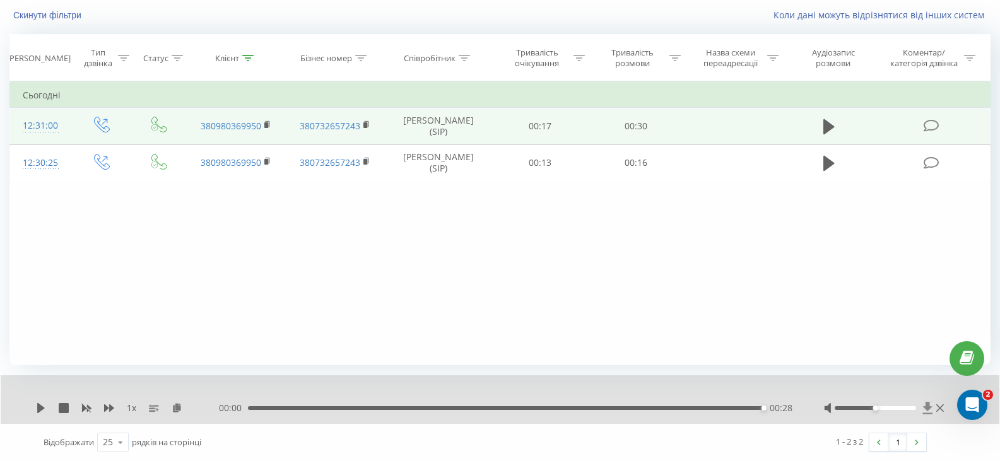
click at [926, 403] on icon at bounding box center [927, 408] width 9 height 12
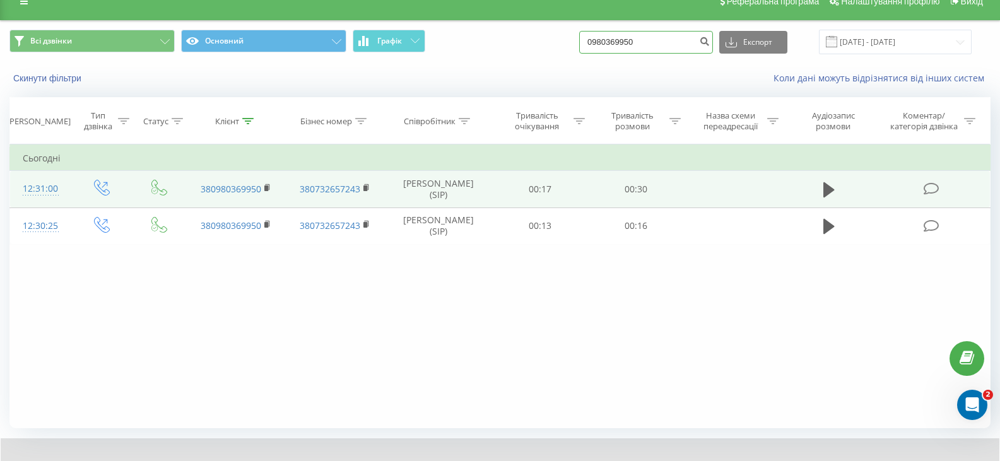
drag, startPoint x: 642, startPoint y: 40, endPoint x: 602, endPoint y: 37, distance: 39.9
click at [602, 37] on input "0980369950" at bounding box center [646, 42] width 134 height 23
click at [680, 40] on input "0980369950" at bounding box center [646, 42] width 134 height 23
drag, startPoint x: 656, startPoint y: 41, endPoint x: 571, endPoint y: 39, distance: 85.2
click at [571, 39] on div "Всі дзвінки Основний Графік 0980369950 Експорт .csv .xls .xlsx 20.05.2025 - 20.…" at bounding box center [499, 42] width 981 height 25
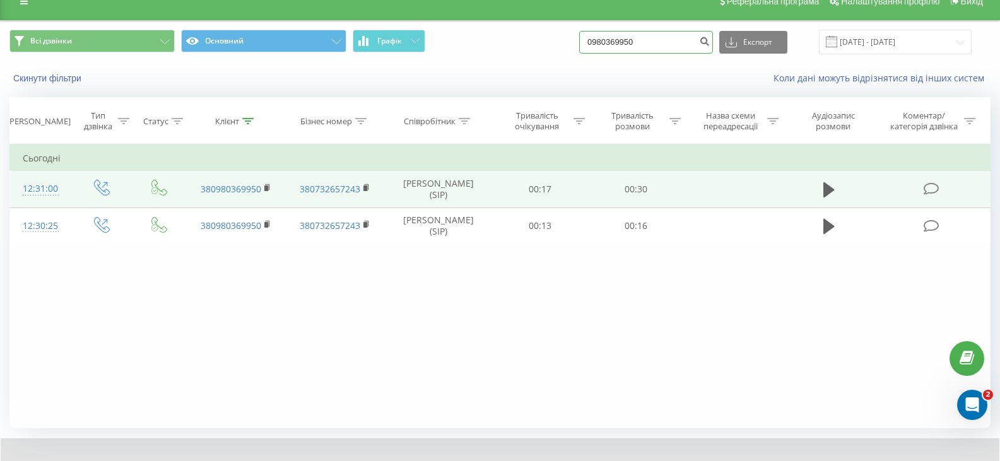
paste input "7173745"
type input "0987173745"
click at [710, 40] on icon "submit" at bounding box center [704, 40] width 11 height 8
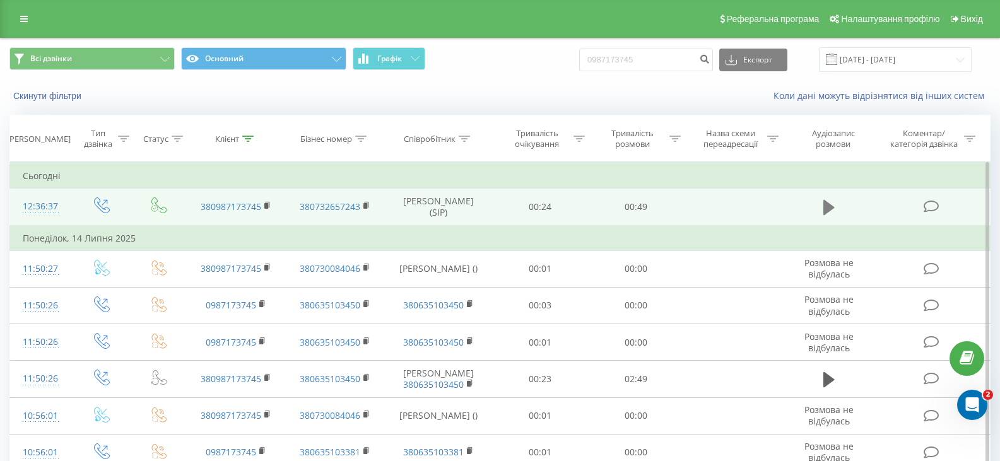
click at [829, 209] on icon at bounding box center [828, 207] width 11 height 15
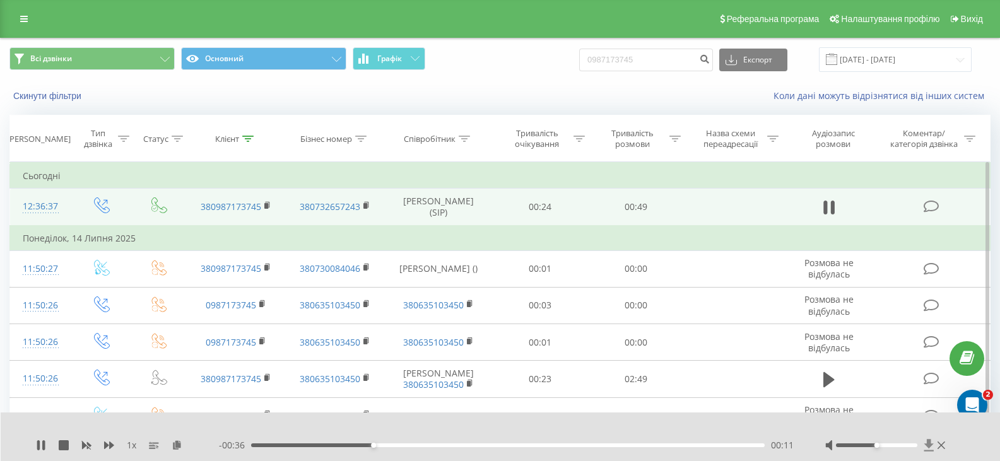
click at [930, 445] on icon at bounding box center [928, 445] width 9 height 12
click at [924, 442] on icon at bounding box center [928, 445] width 11 height 13
click at [928, 446] on icon at bounding box center [928, 445] width 9 height 12
drag, startPoint x: 650, startPoint y: 59, endPoint x: 595, endPoint y: 57, distance: 54.3
click at [595, 57] on input "0987173745" at bounding box center [646, 60] width 134 height 23
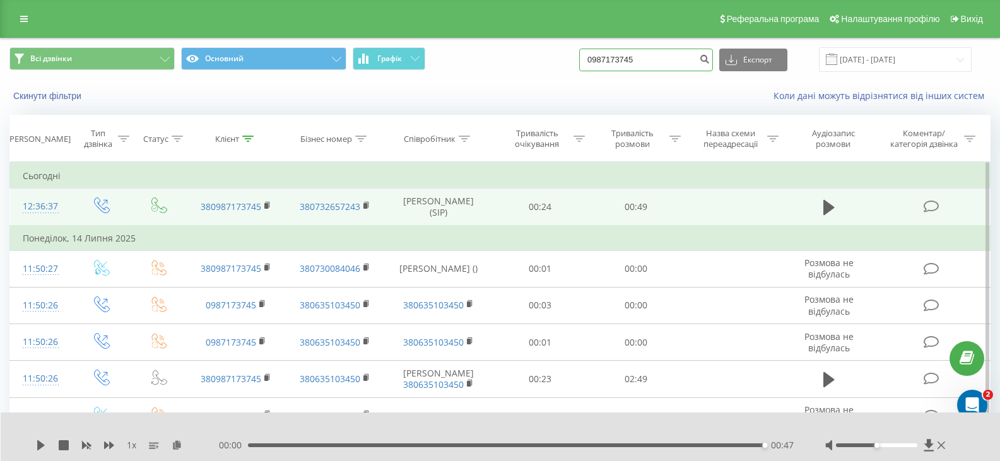
paste input "72928797"
type input "0972928797"
click at [710, 61] on icon "submit" at bounding box center [704, 58] width 11 height 8
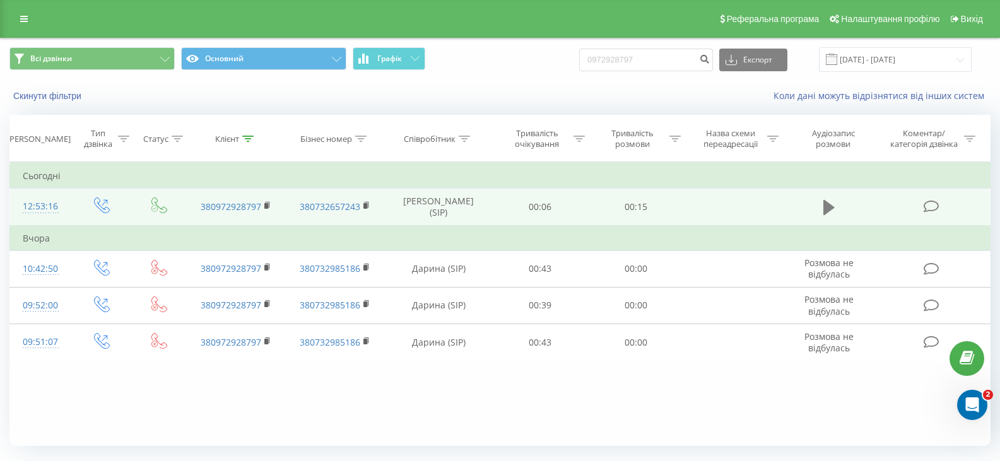
click at [822, 204] on button at bounding box center [828, 207] width 19 height 19
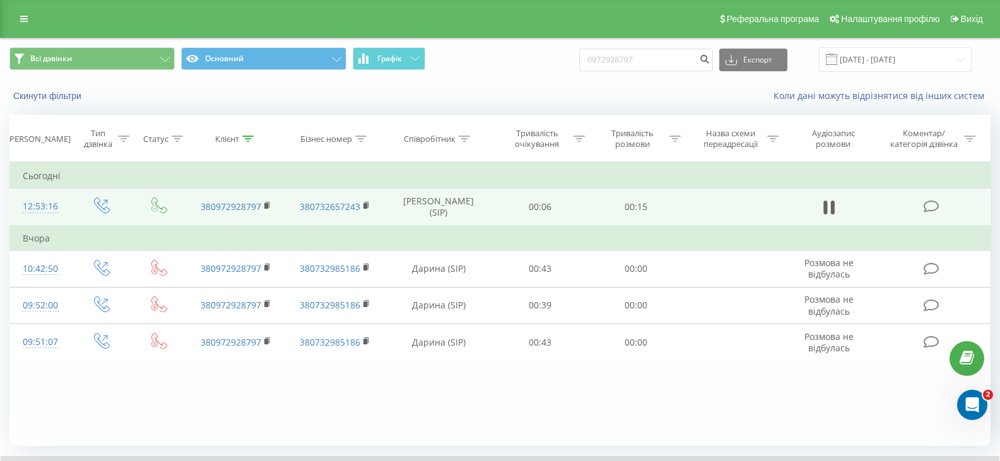
scroll to position [81, 0]
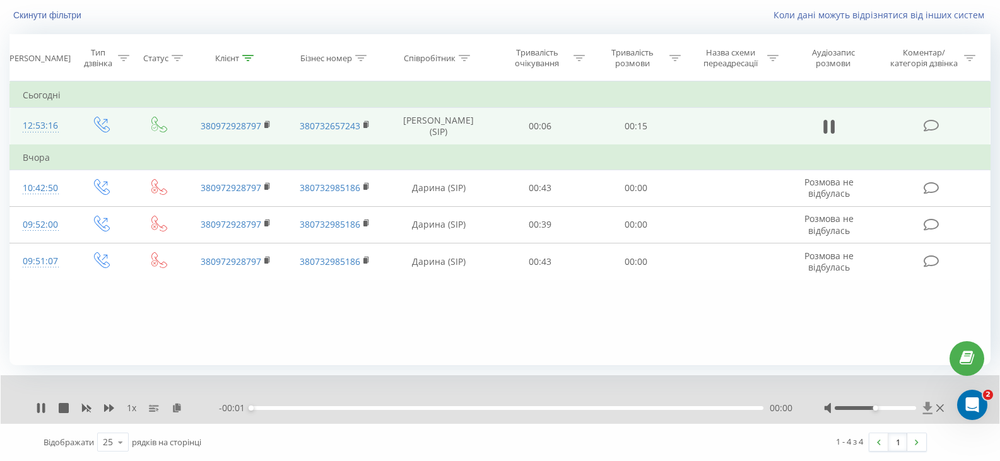
click at [928, 409] on icon at bounding box center [927, 408] width 9 height 12
click at [927, 406] on icon at bounding box center [927, 408] width 9 height 12
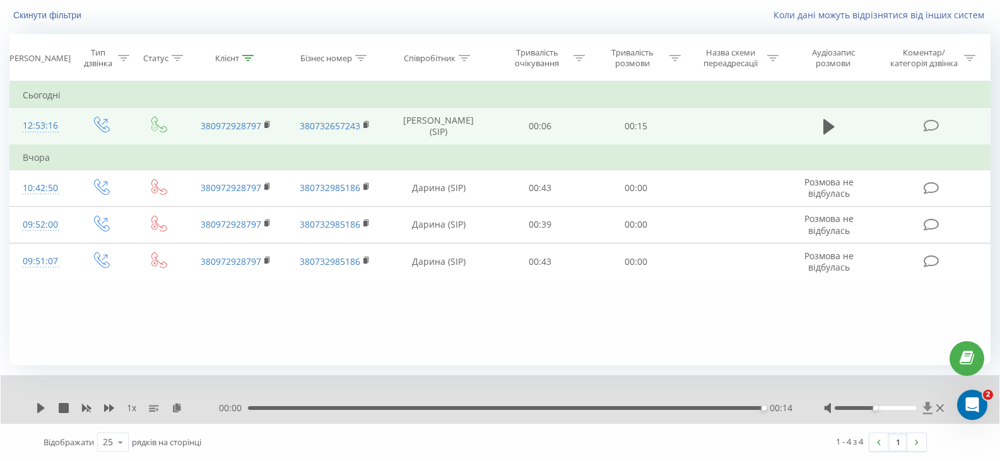
click at [927, 411] on icon at bounding box center [927, 408] width 11 height 13
click at [926, 410] on icon at bounding box center [927, 408] width 11 height 13
click at [933, 406] on div at bounding box center [885, 408] width 123 height 13
click at [929, 407] on icon at bounding box center [927, 408] width 9 height 12
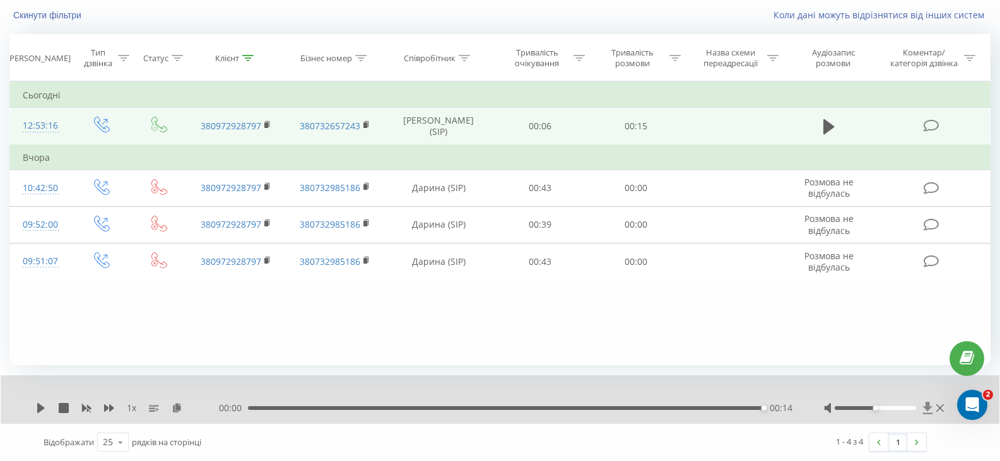
click at [927, 404] on icon at bounding box center [927, 408] width 9 height 12
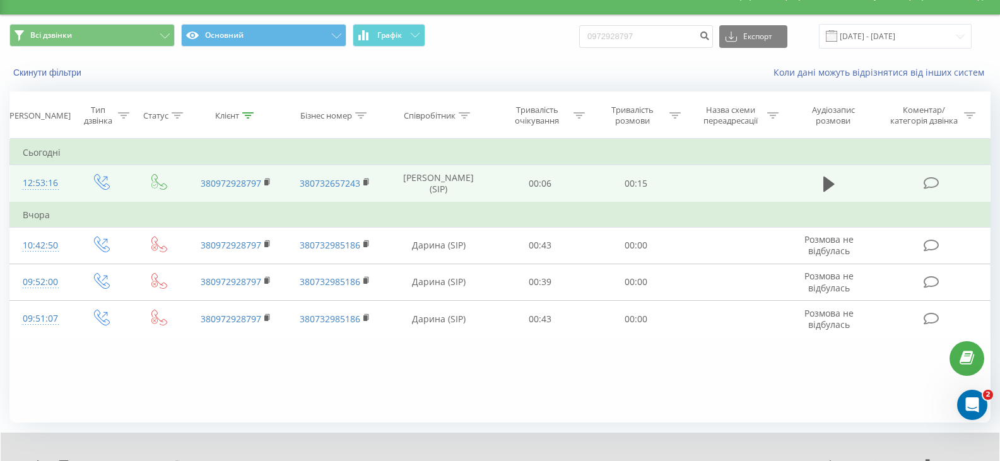
scroll to position [0, 0]
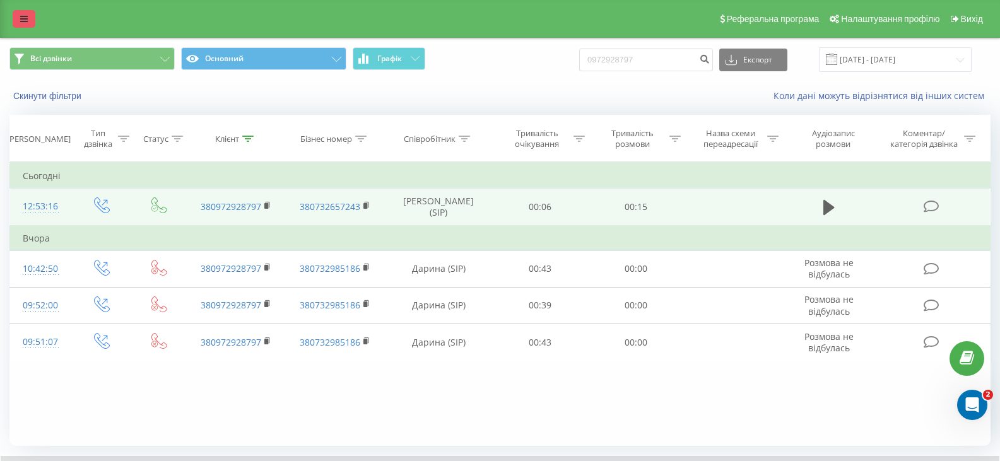
click at [24, 21] on icon at bounding box center [24, 19] width 8 height 9
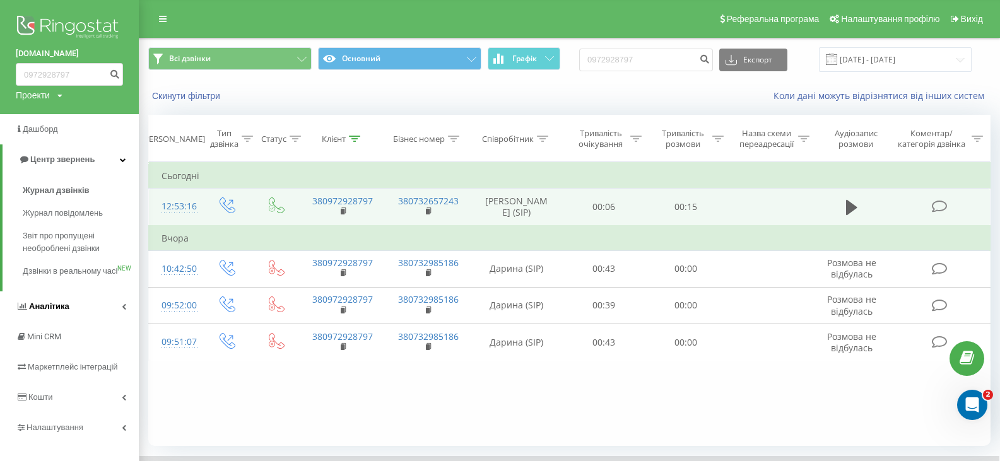
click at [62, 311] on span "Аналiтика" at bounding box center [49, 305] width 40 height 9
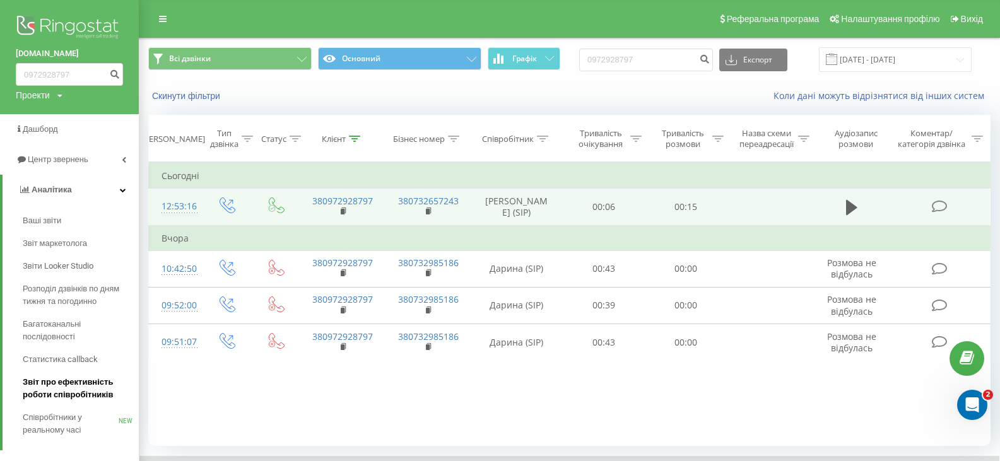
click at [75, 387] on span "Звіт про ефективність роботи співробітників" at bounding box center [78, 388] width 110 height 25
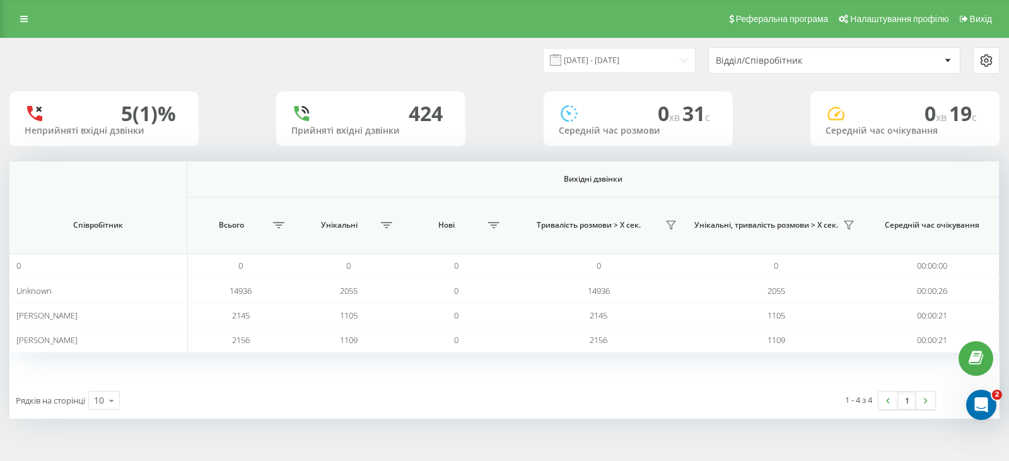
click at [618, 49] on div "[DATE] - [DATE] Відділ/Співробітник" at bounding box center [505, 60] width 1008 height 44
click at [620, 60] on input "[DATE] - [DATE]" at bounding box center [619, 60] width 153 height 25
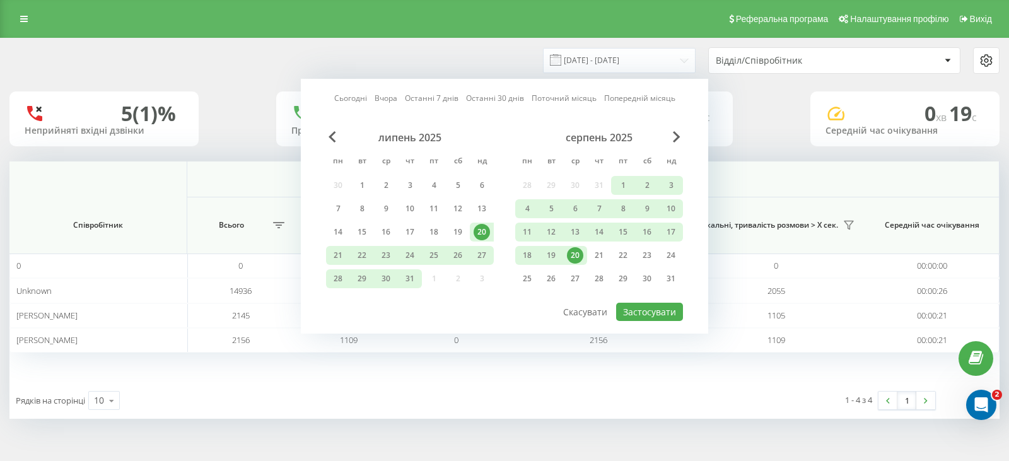
click at [576, 262] on div "20" at bounding box center [575, 255] width 16 height 16
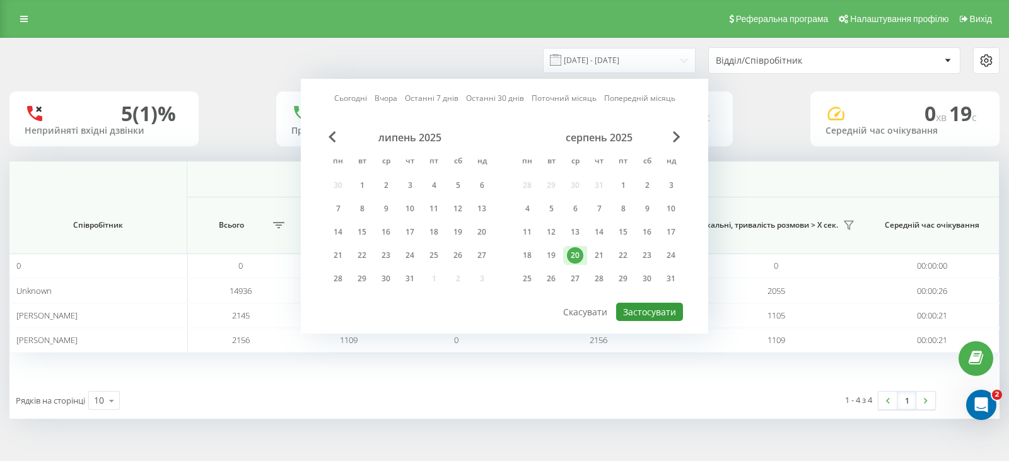
click at [638, 307] on button "Застосувати" at bounding box center [649, 312] width 67 height 18
type input "[DATE] - [DATE]"
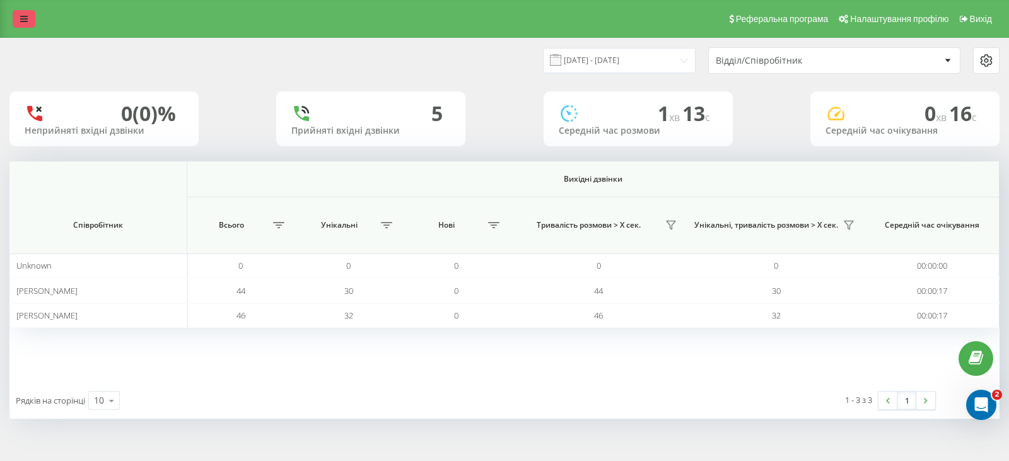
click at [21, 20] on icon at bounding box center [24, 19] width 8 height 9
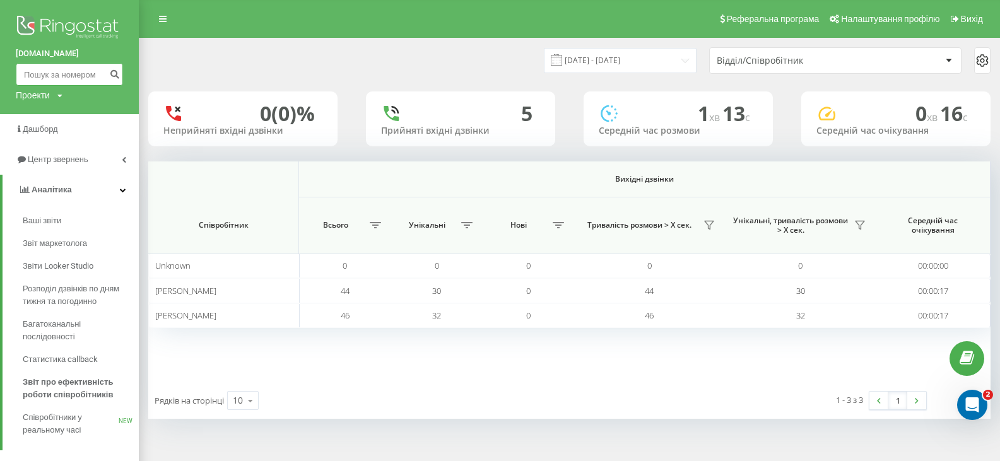
paste input "0666081804"
type input "0666081804"
click at [117, 67] on button "submit" at bounding box center [114, 74] width 17 height 23
